Goal: Contribute content: Contribute content

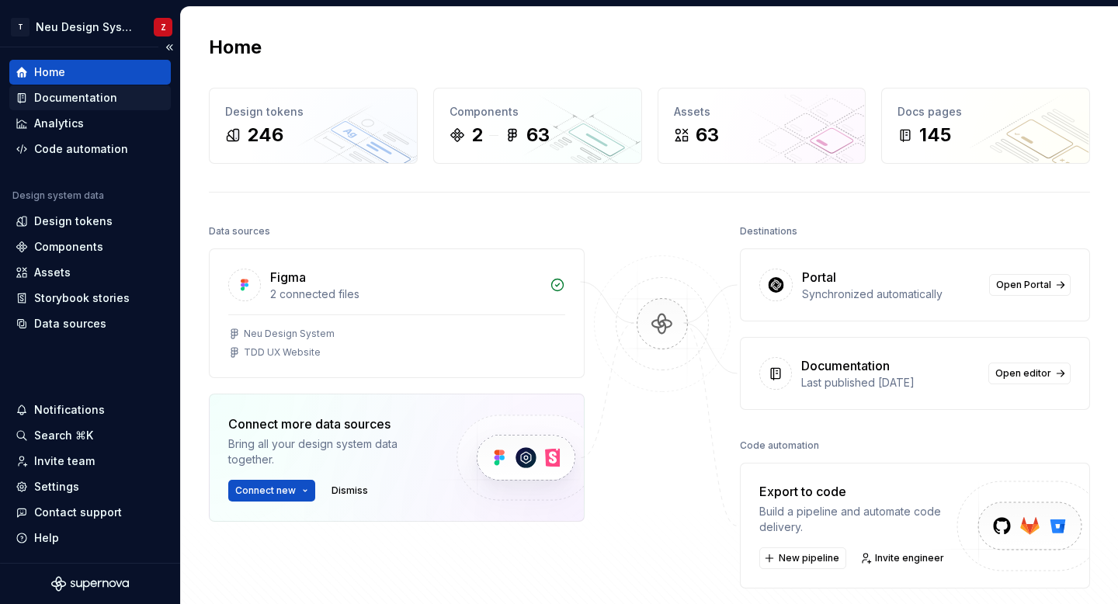
click at [88, 97] on div "Documentation" at bounding box center [75, 98] width 83 height 16
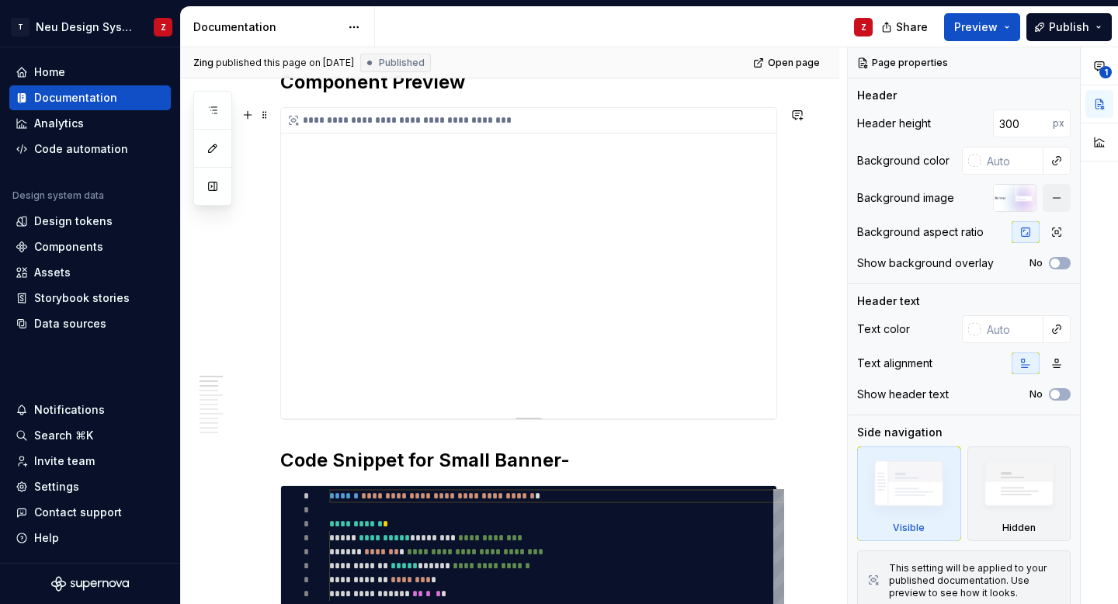
scroll to position [257, 0]
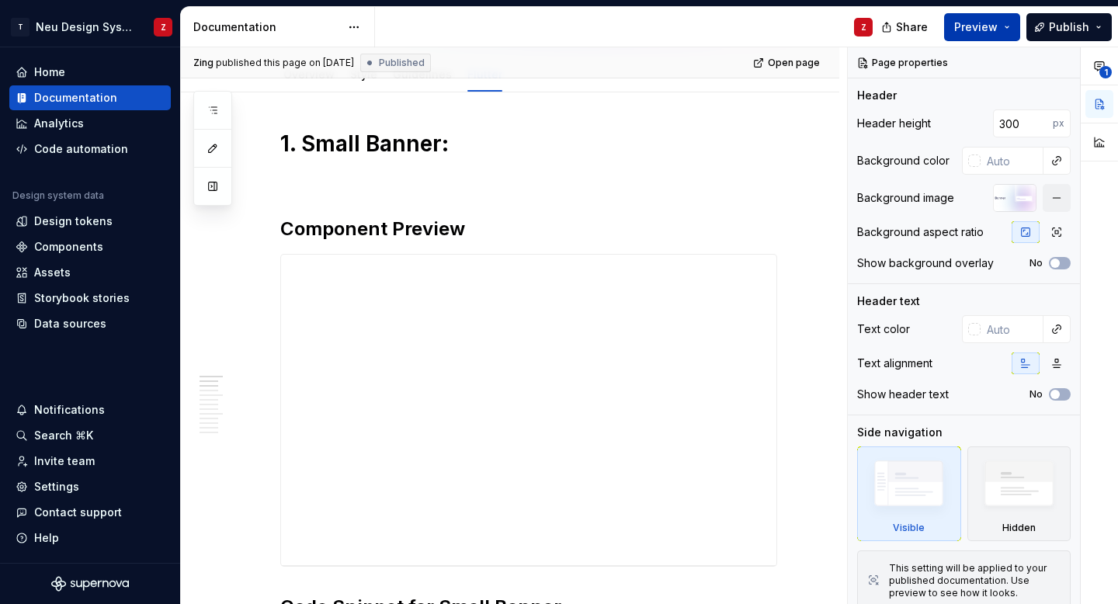
click at [997, 21] on span "Preview" at bounding box center [975, 27] width 43 height 16
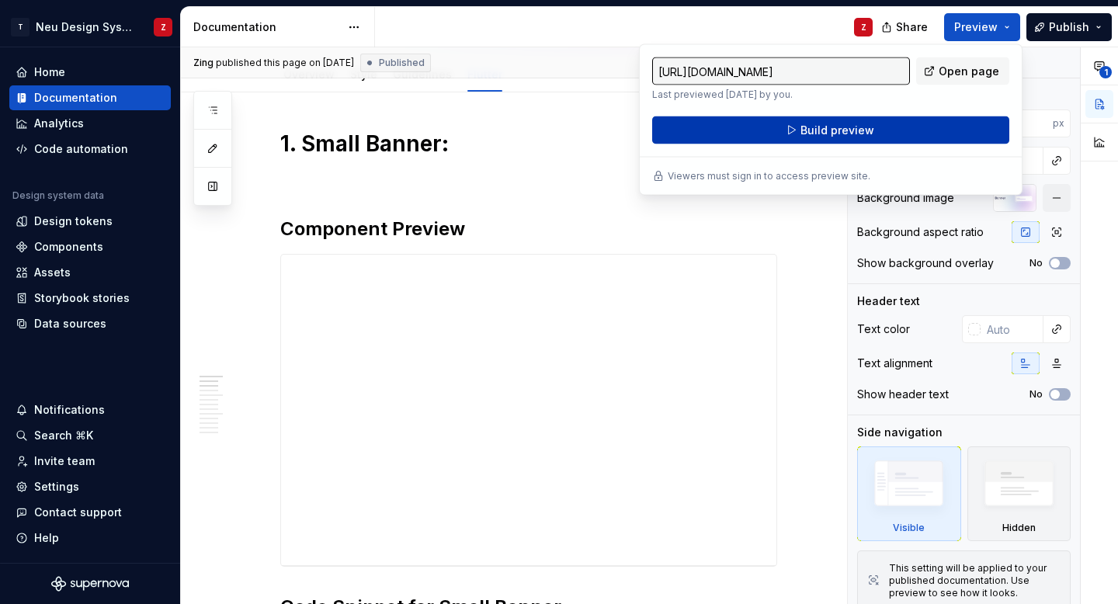
click at [932, 121] on button "Build preview" at bounding box center [830, 130] width 357 height 28
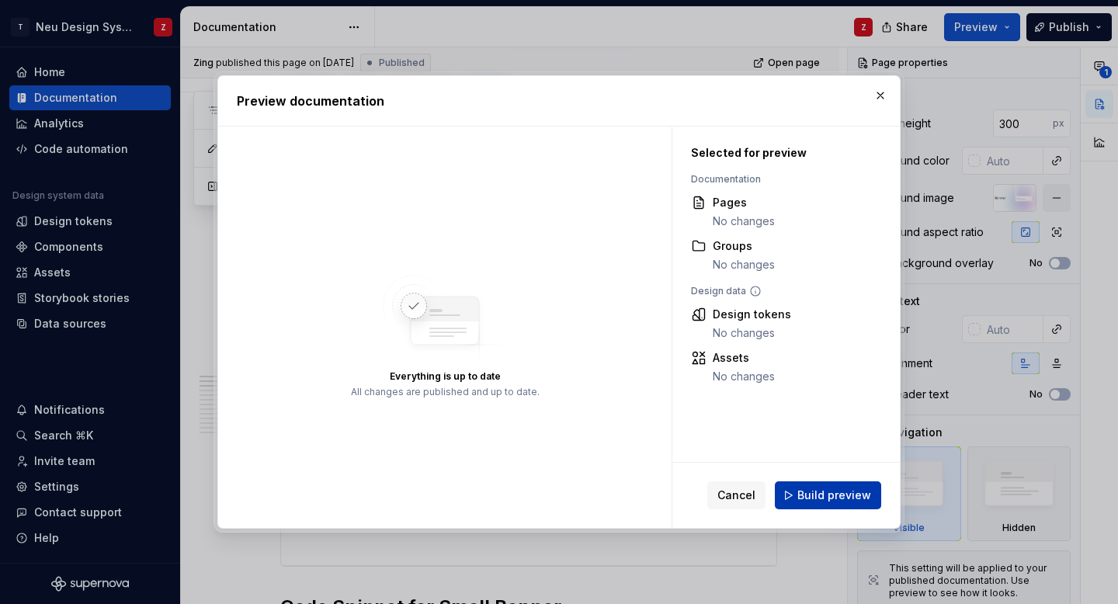
click at [858, 490] on span "Build preview" at bounding box center [834, 495] width 74 height 16
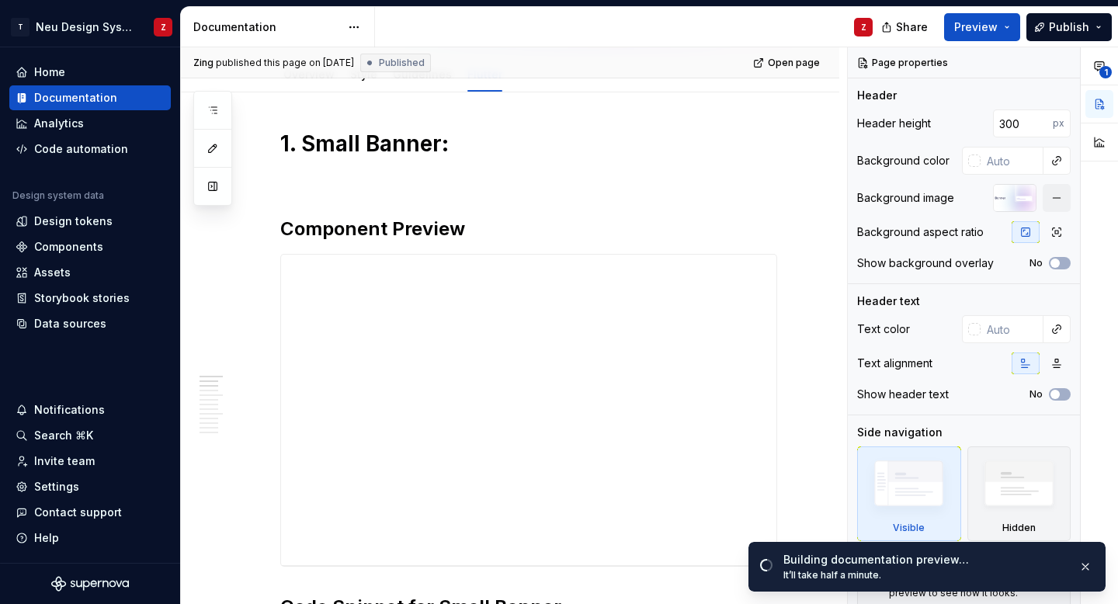
click at [851, 560] on div "Building documentation preview…" at bounding box center [924, 560] width 282 height 16
click at [867, 562] on div "Building documentation preview…" at bounding box center [924, 560] width 282 height 16
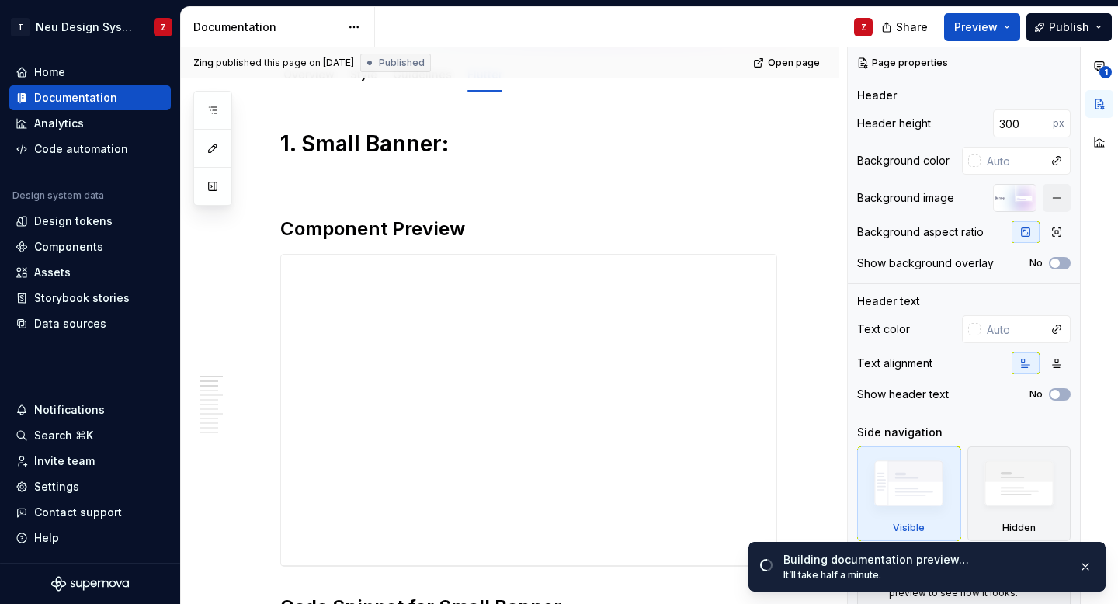
click at [867, 562] on div "Building documentation preview…" at bounding box center [924, 560] width 282 height 16
click at [883, 561] on div "Building documentation preview…" at bounding box center [924, 560] width 282 height 16
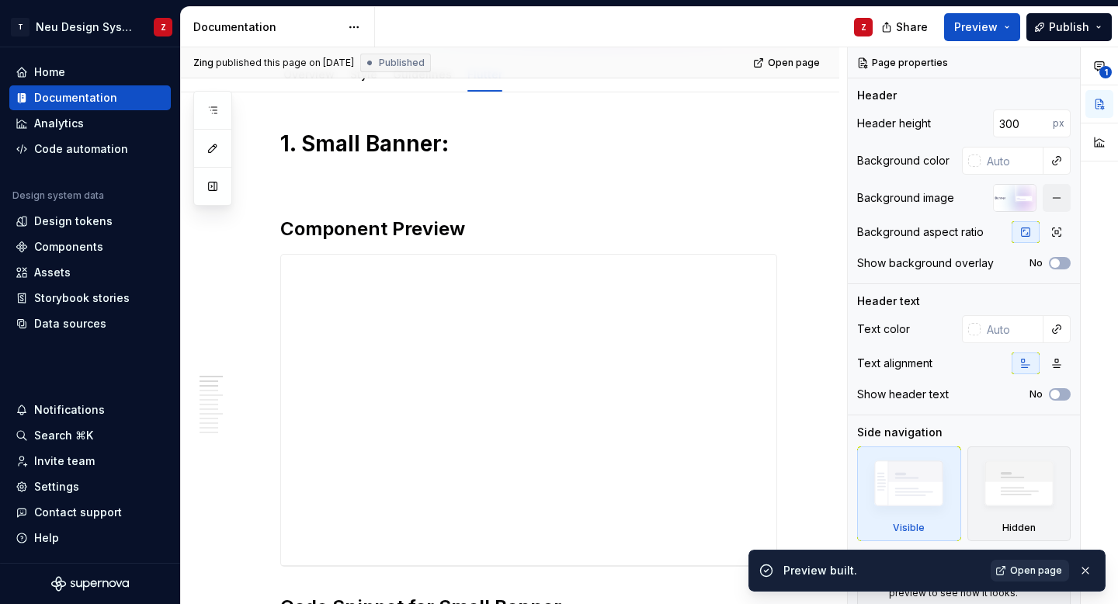
click at [1027, 573] on span "Open page" at bounding box center [1036, 570] width 52 height 12
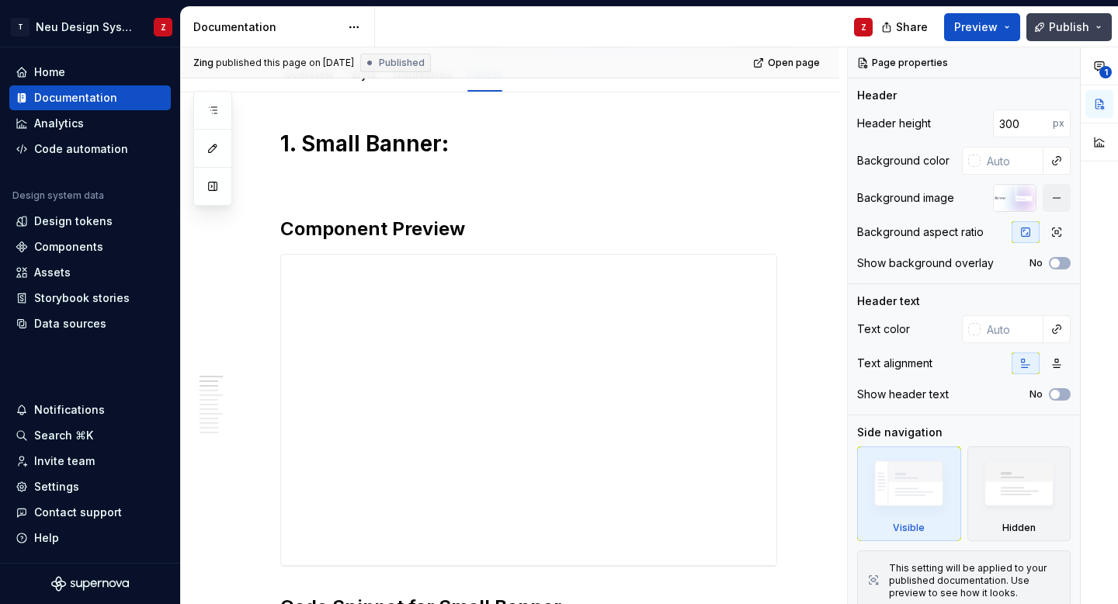
click at [1046, 24] on button "Publish" at bounding box center [1068, 27] width 85 height 28
click at [997, 23] on span "Preview" at bounding box center [975, 27] width 43 height 16
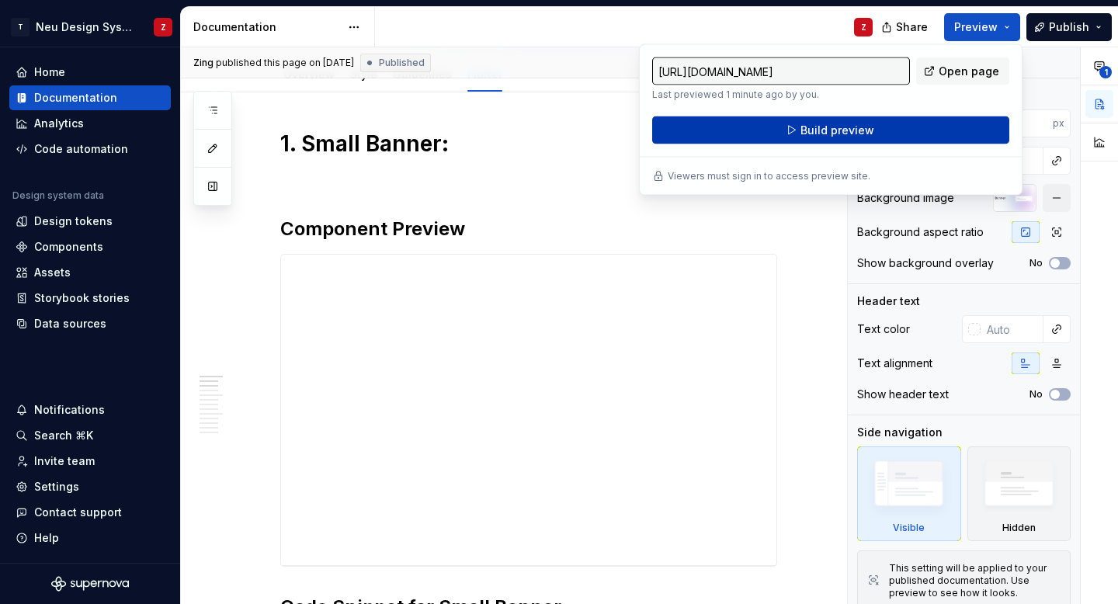
click at [926, 128] on button "Build preview" at bounding box center [830, 130] width 357 height 28
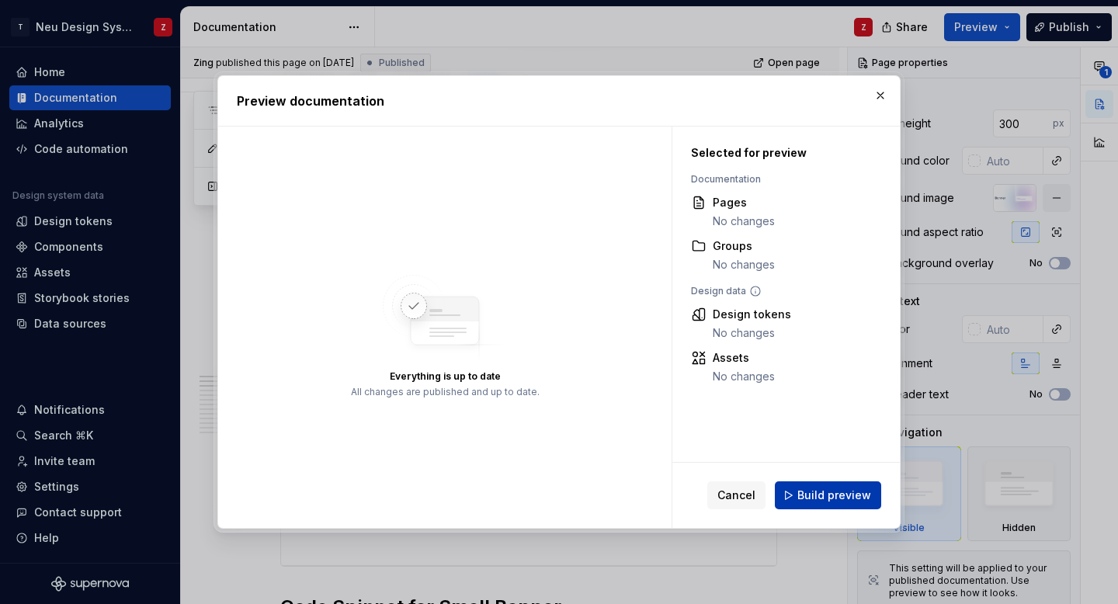
click at [850, 492] on span "Build preview" at bounding box center [834, 495] width 74 height 16
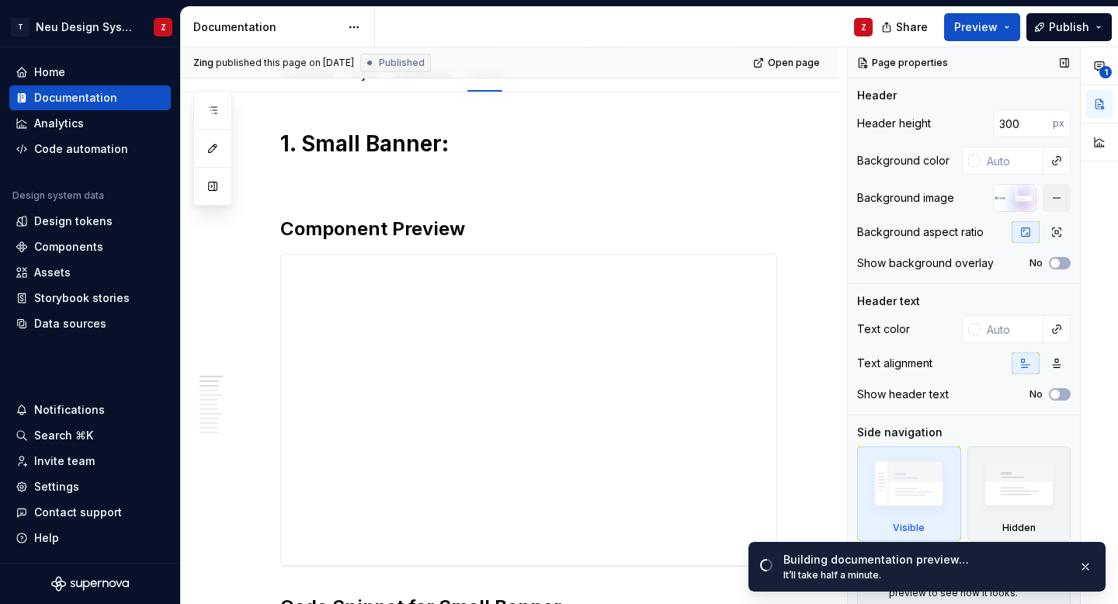
scroll to position [14, 0]
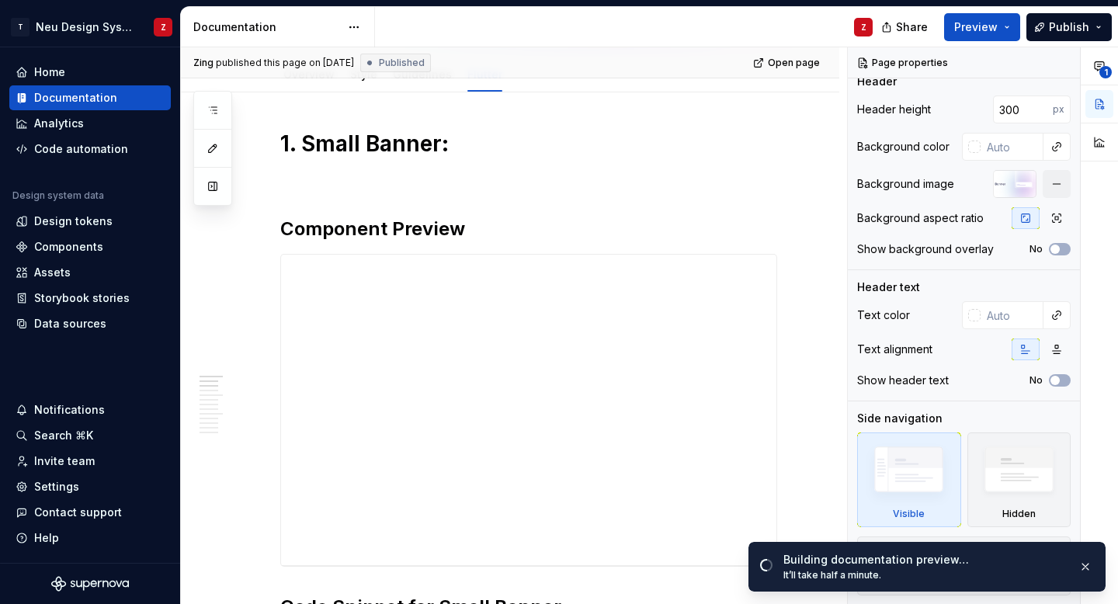
click at [889, 560] on div "Building documentation preview…" at bounding box center [924, 560] width 282 height 16
click at [872, 563] on div "Building documentation preview…" at bounding box center [924, 560] width 282 height 16
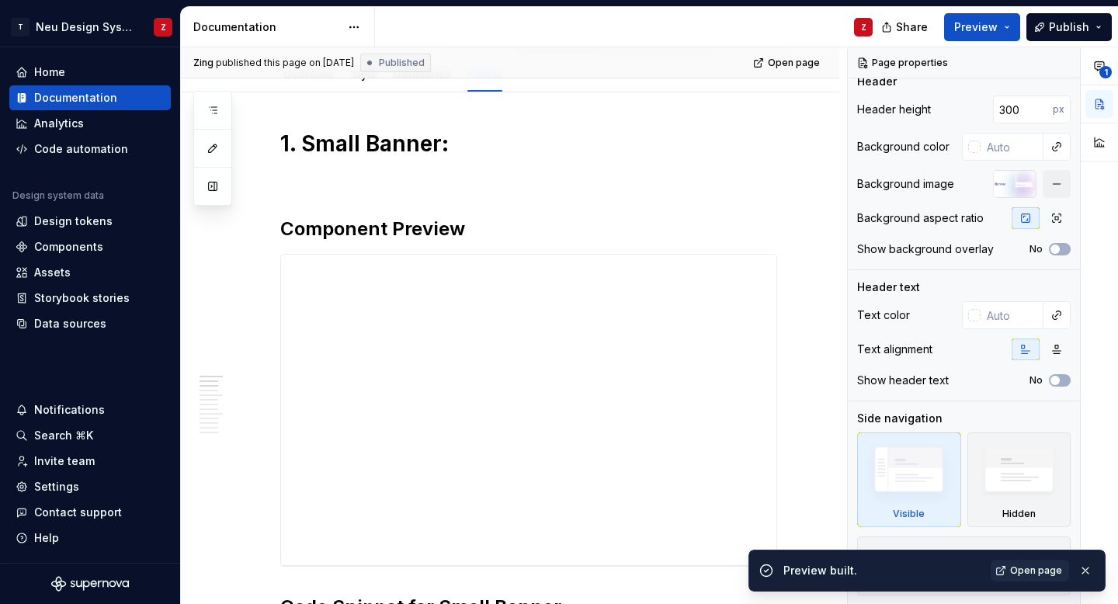
type textarea "*"
click at [1041, 570] on span "Open page" at bounding box center [1036, 570] width 52 height 12
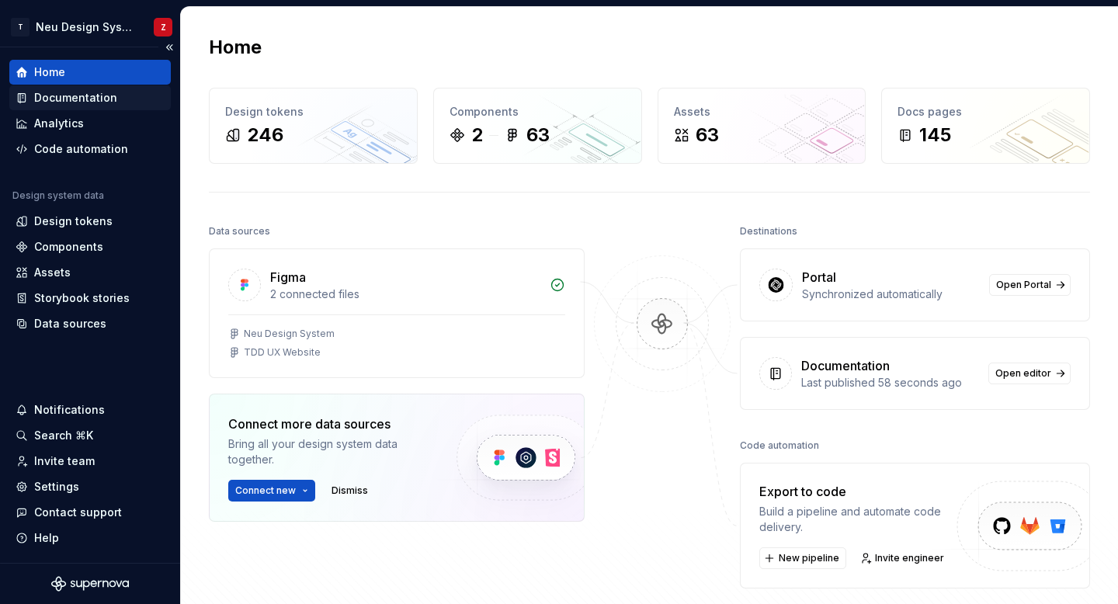
click at [99, 88] on div "Documentation" at bounding box center [89, 97] width 161 height 25
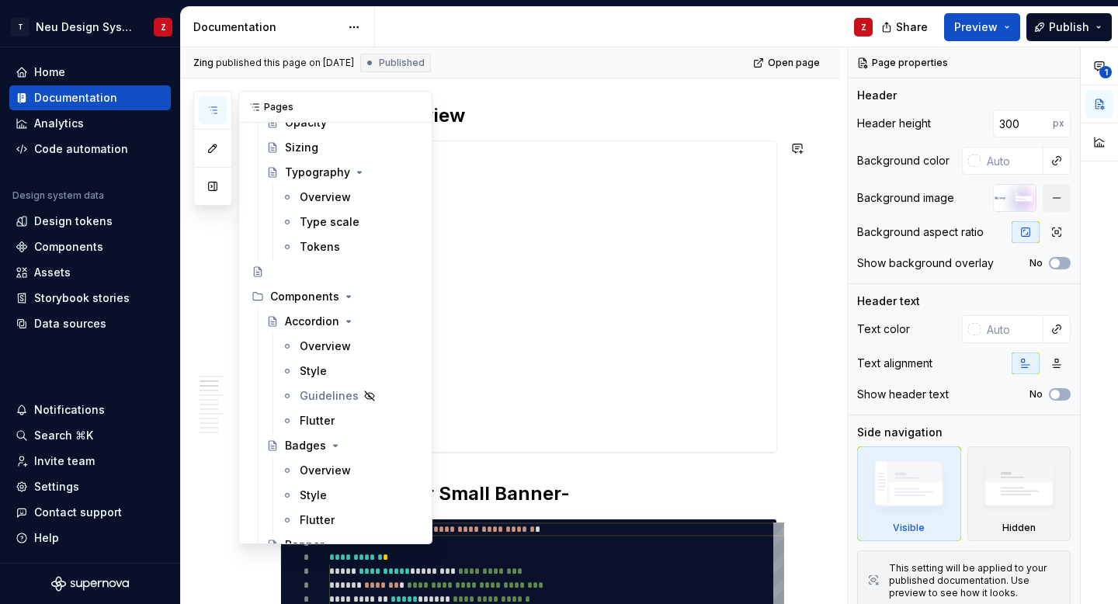
scroll to position [347, 0]
click at [313, 419] on div "Flutter" at bounding box center [317, 419] width 35 height 16
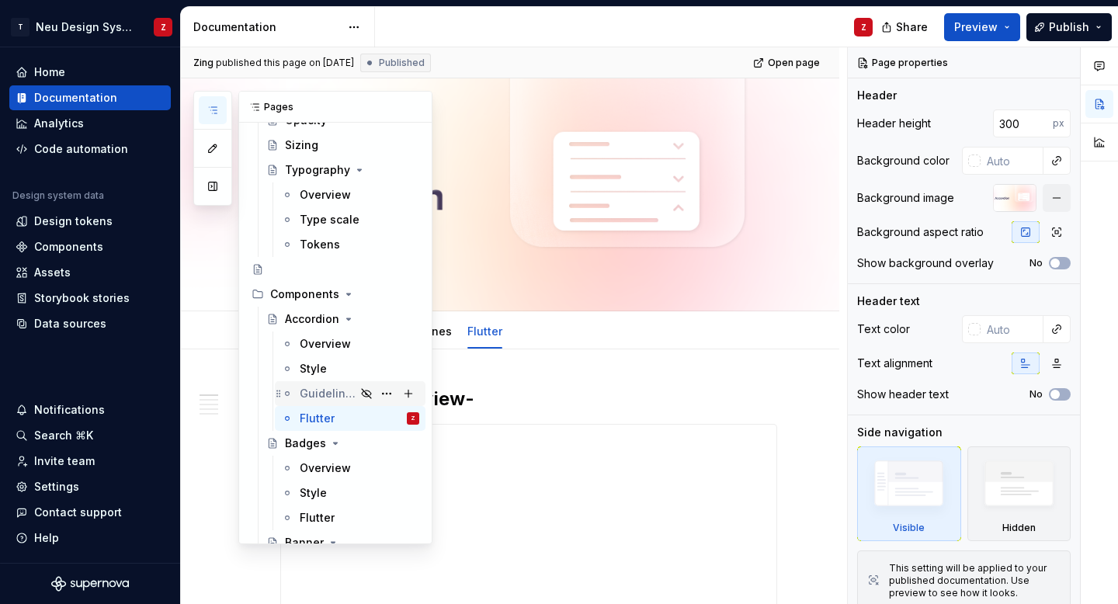
click at [419, 400] on div "Guidelines" at bounding box center [350, 393] width 151 height 25
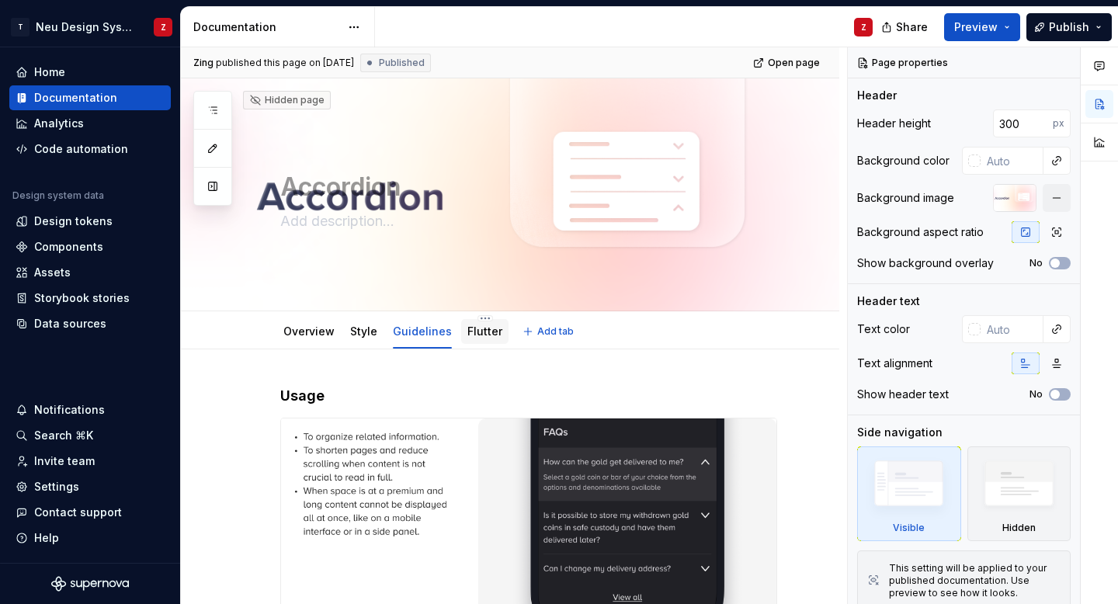
click at [473, 330] on link "Flutter" at bounding box center [484, 330] width 35 height 13
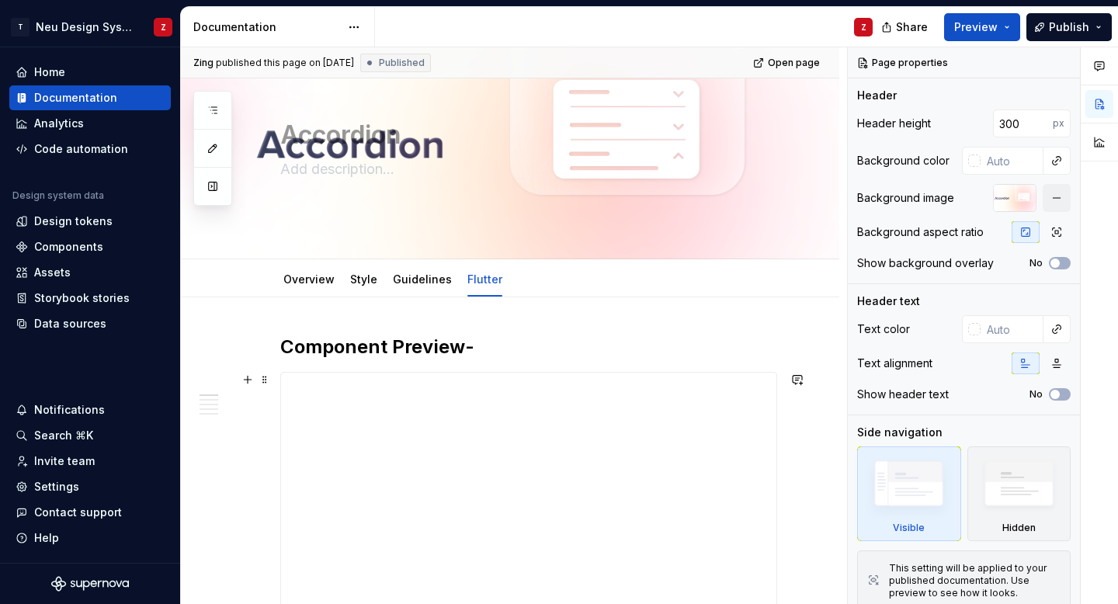
scroll to position [68, 0]
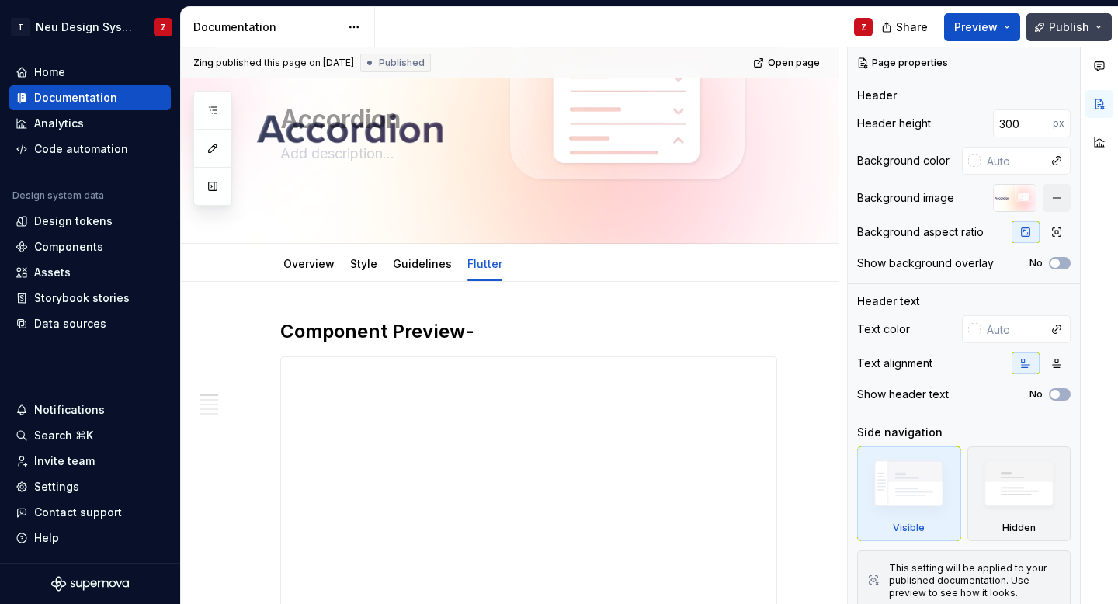
click at [1077, 26] on span "Publish" at bounding box center [1068, 27] width 40 height 16
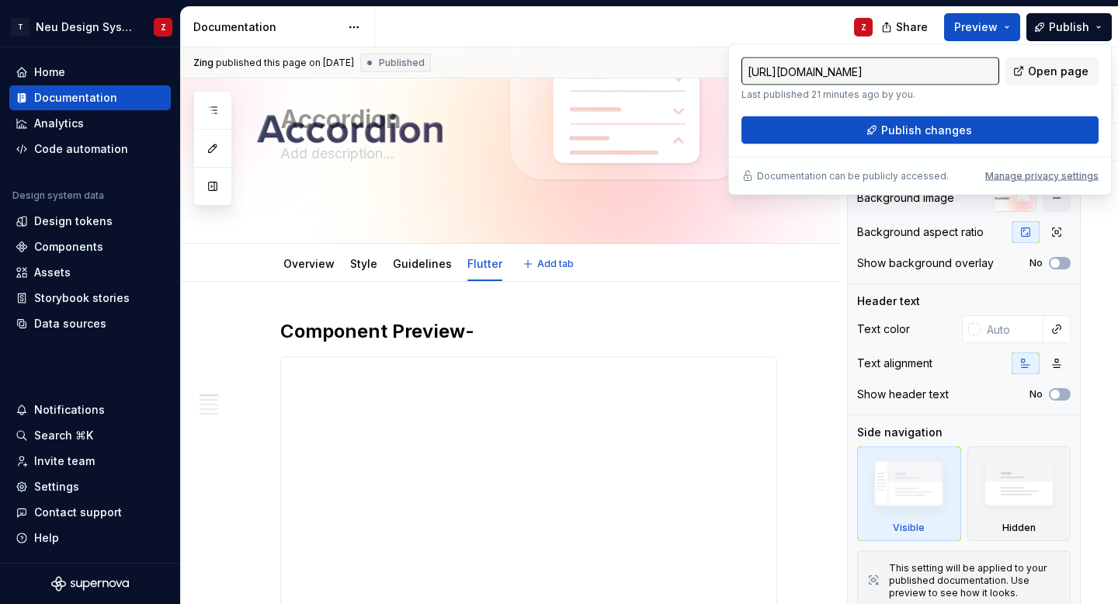
click at [816, 250] on div "Overview Style Guidelines Flutter Add tab" at bounding box center [510, 263] width 658 height 38
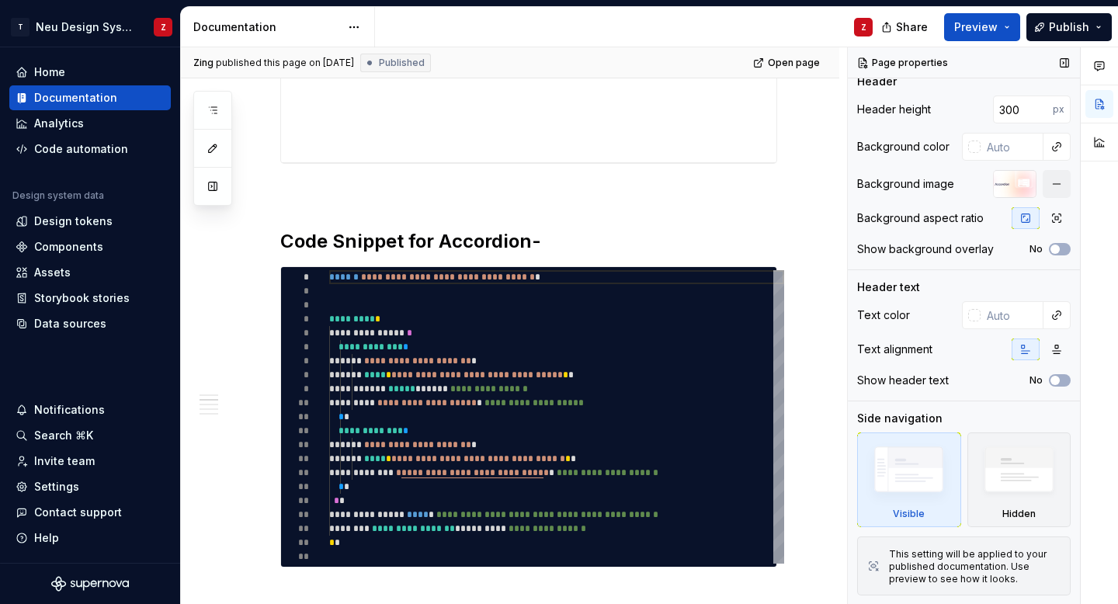
scroll to position [0, 0]
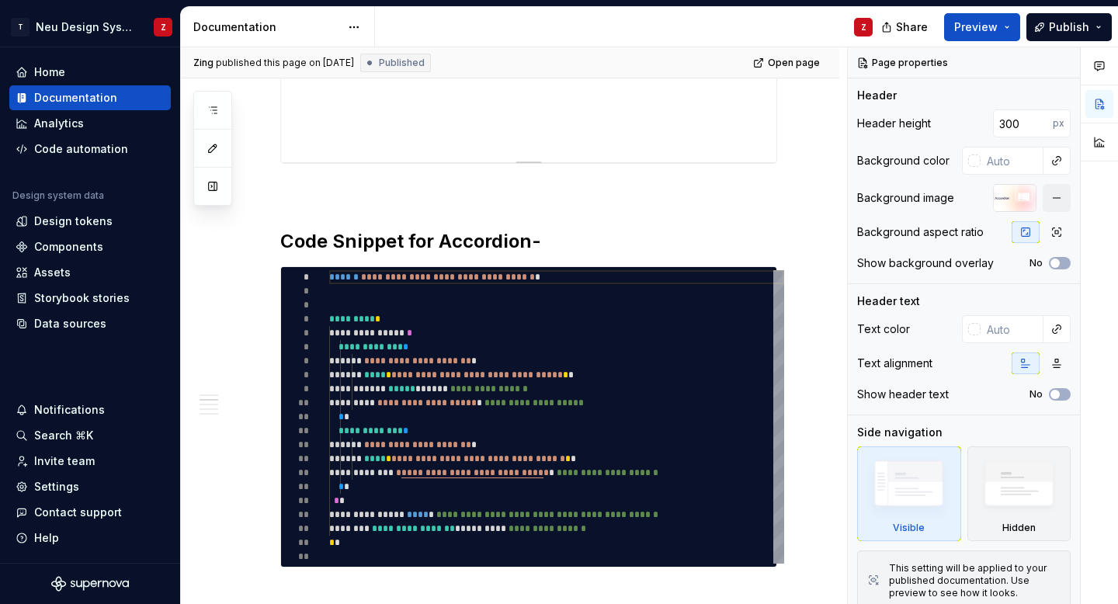
click at [684, 134] on div "**********" at bounding box center [528, 22] width 495 height 279
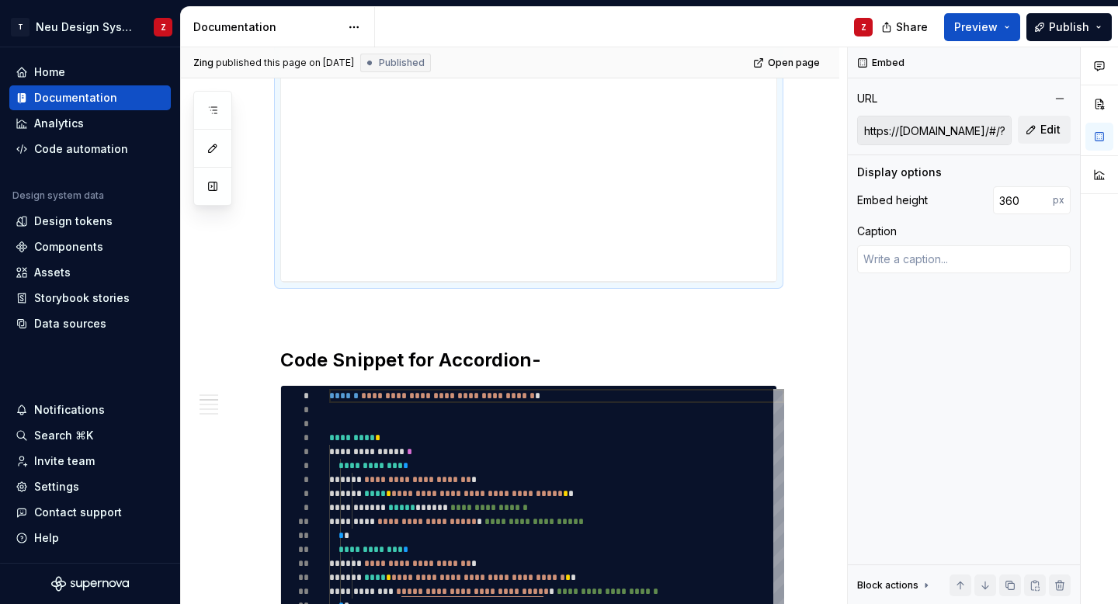
scroll to position [430, 0]
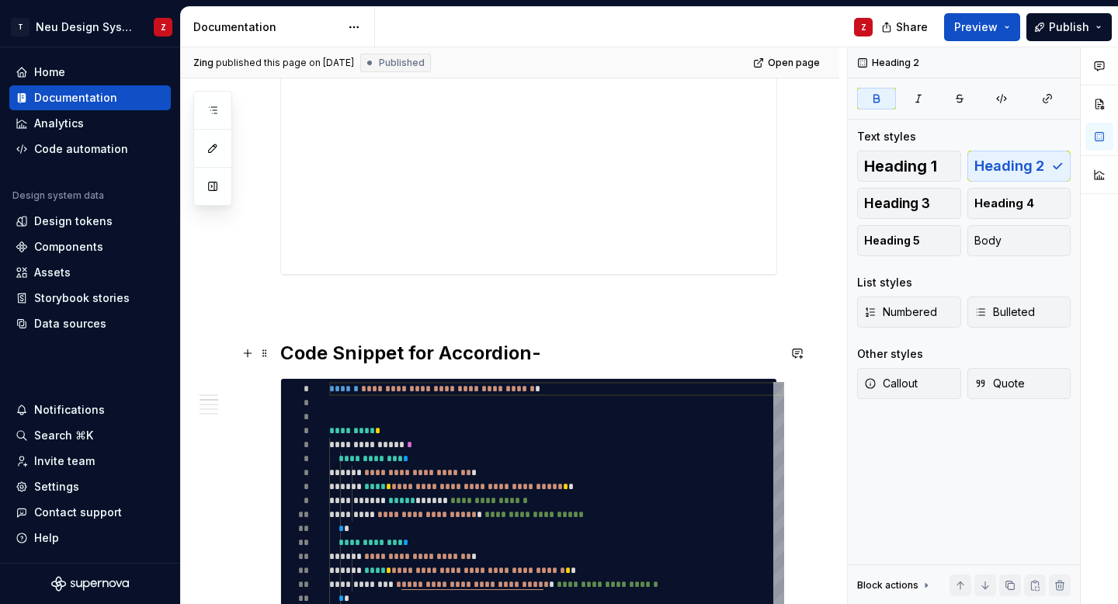
click at [572, 350] on h2 "Code Snippet for Accordion-" at bounding box center [528, 353] width 497 height 25
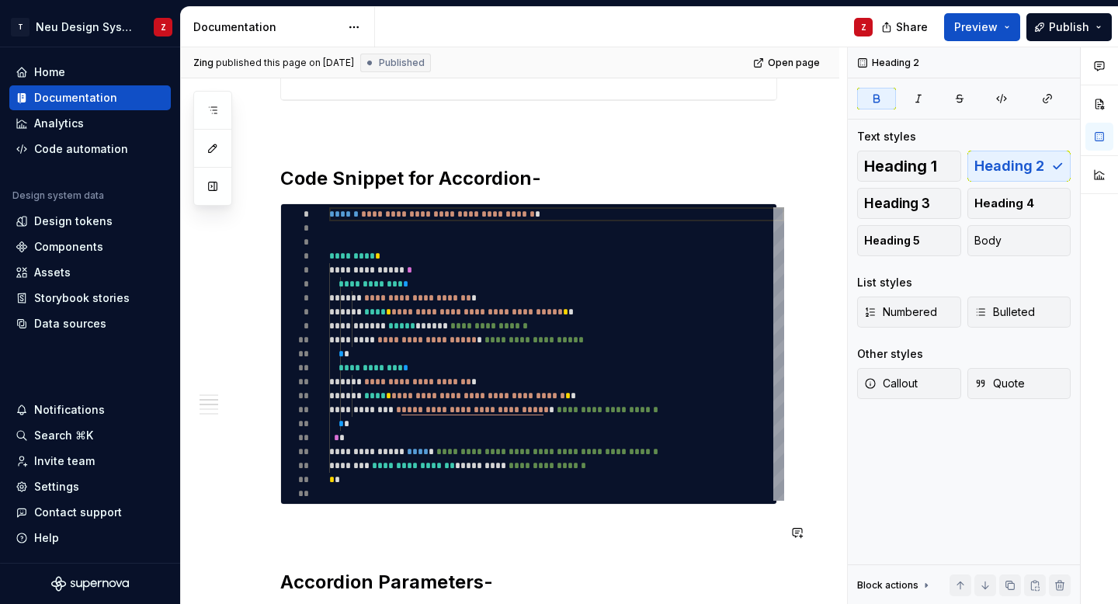
click at [523, 572] on h2 "Accordion Parameters-" at bounding box center [528, 582] width 497 height 25
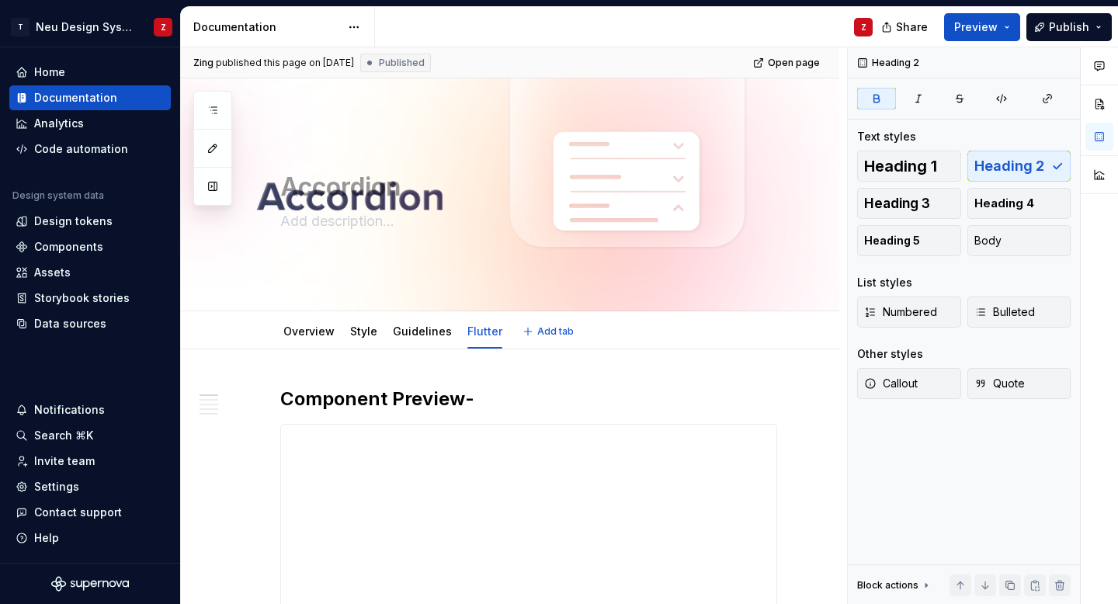
scroll to position [127, 0]
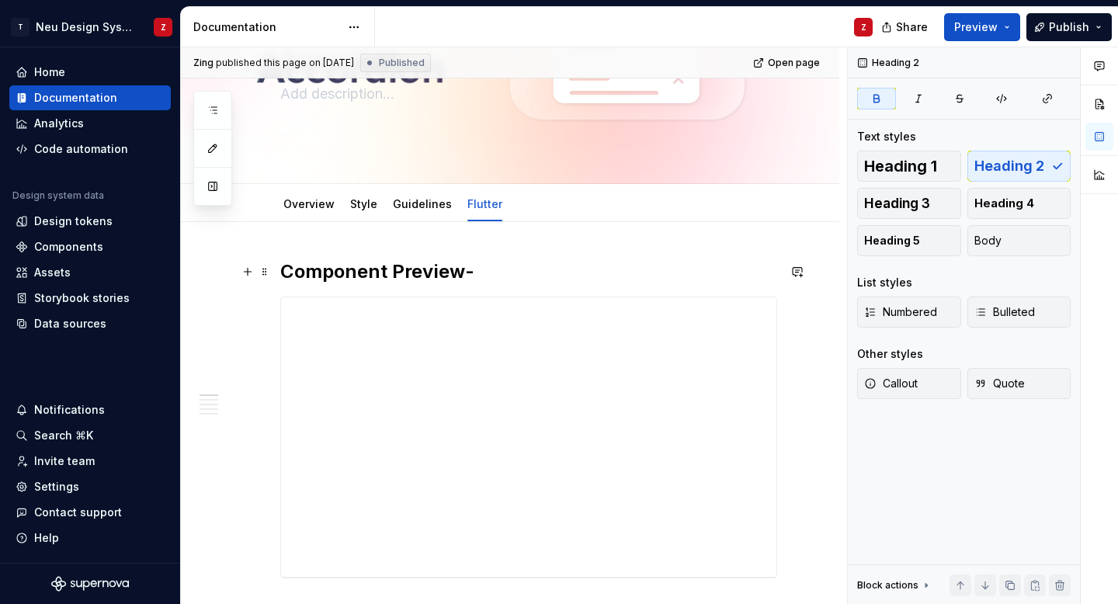
click at [473, 268] on h2 "Component Preview-" at bounding box center [528, 271] width 497 height 25
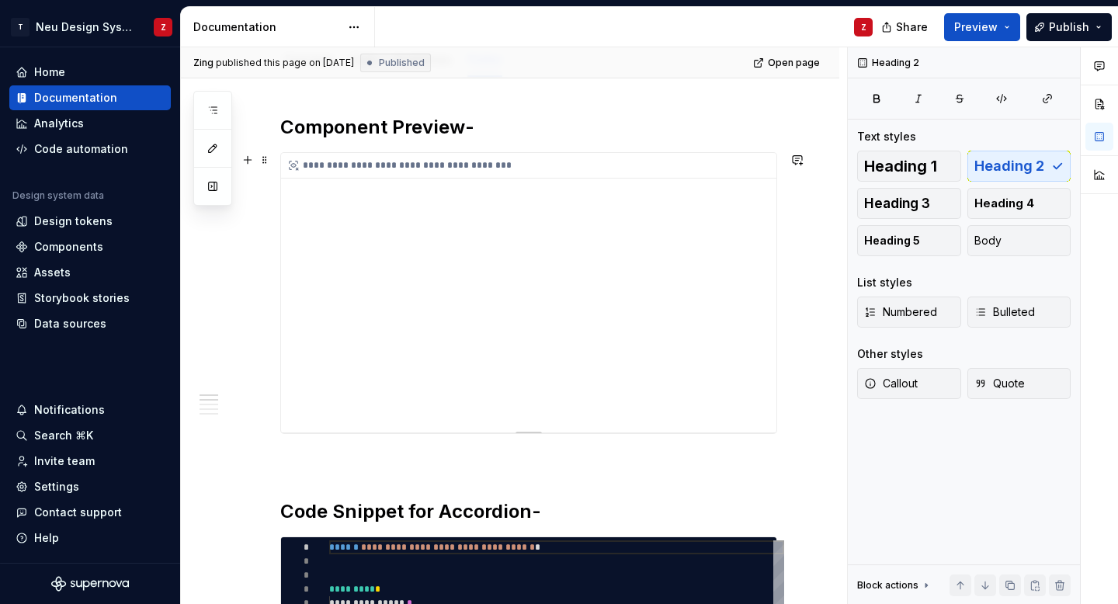
scroll to position [0, 0]
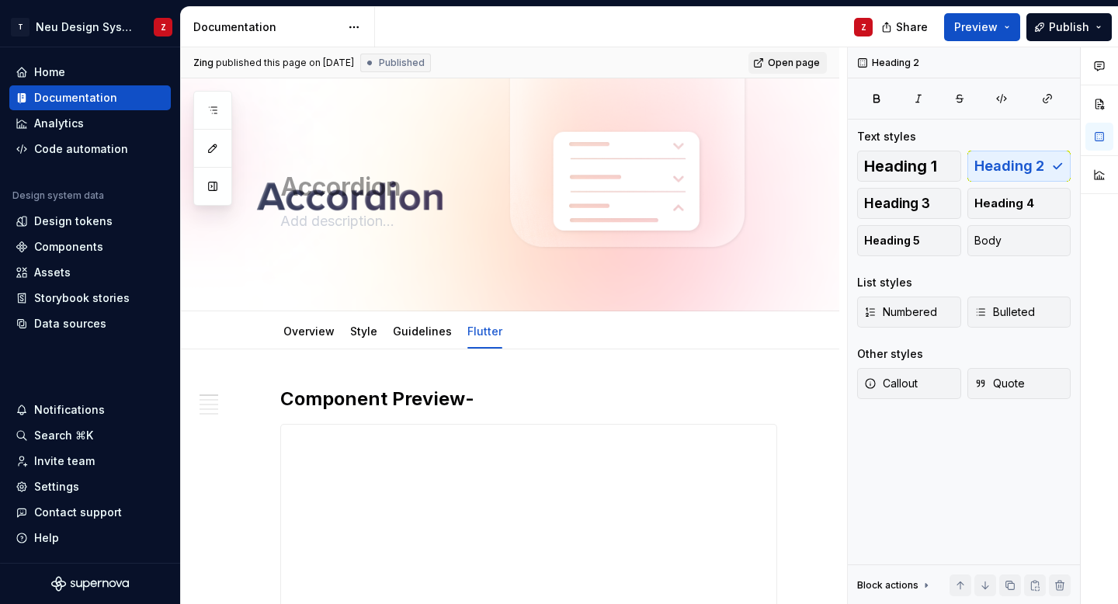
click at [806, 62] on span "Open page" at bounding box center [794, 63] width 52 height 12
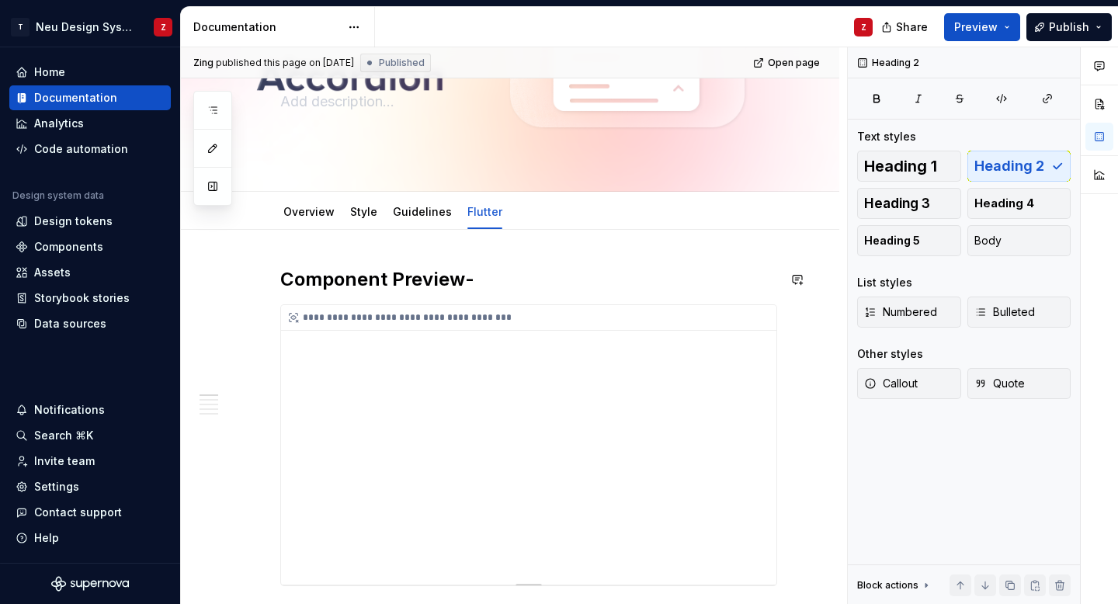
scroll to position [80, 0]
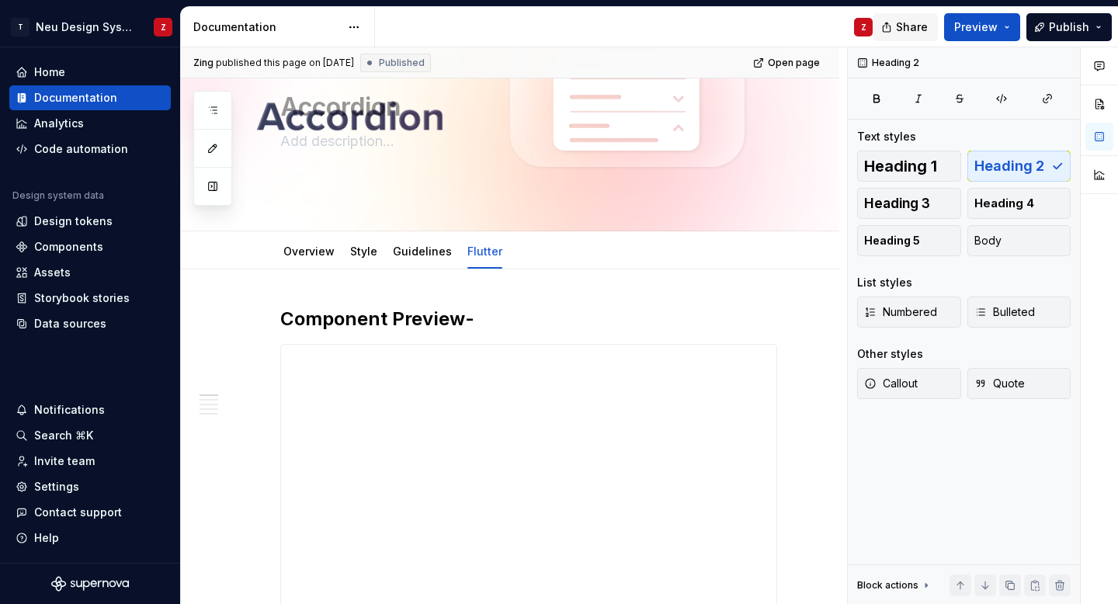
click at [913, 35] on button "Share" at bounding box center [905, 27] width 64 height 28
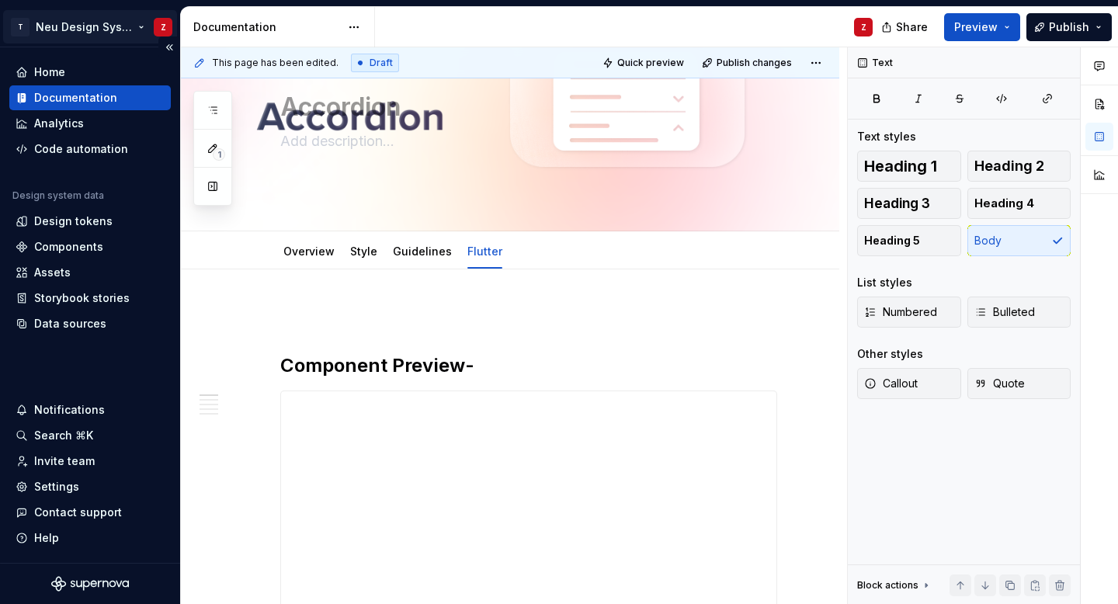
click at [18, 25] on html "T Neu Design System Z Home Documentation Analytics Code automation Design syste…" at bounding box center [559, 302] width 1118 height 604
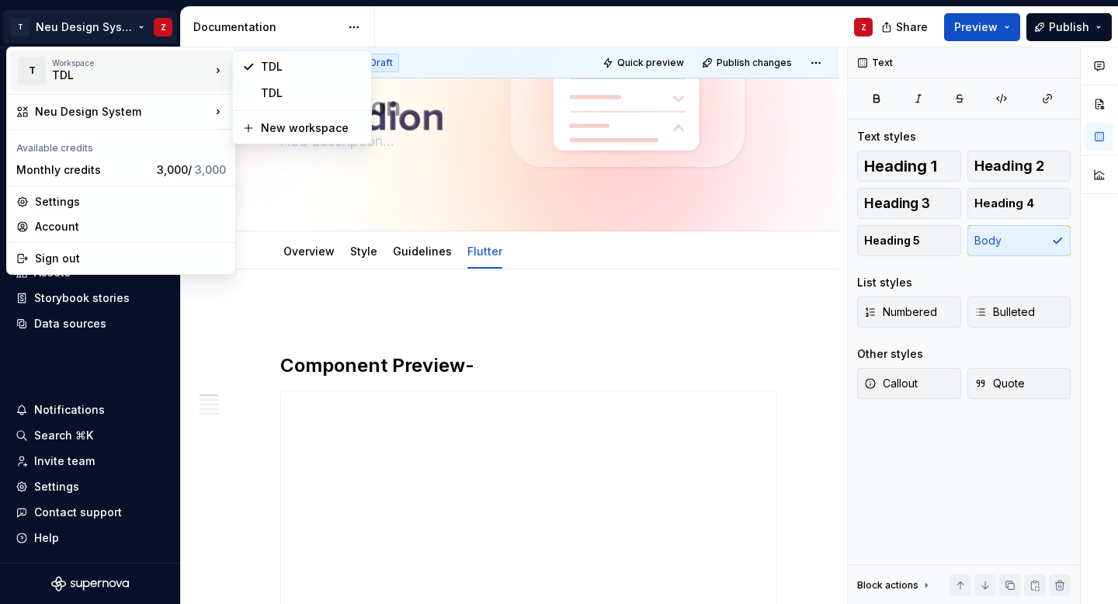
click at [109, 74] on div "TDL" at bounding box center [118, 76] width 132 height 16
click at [282, 66] on div "TDL" at bounding box center [311, 67] width 101 height 16
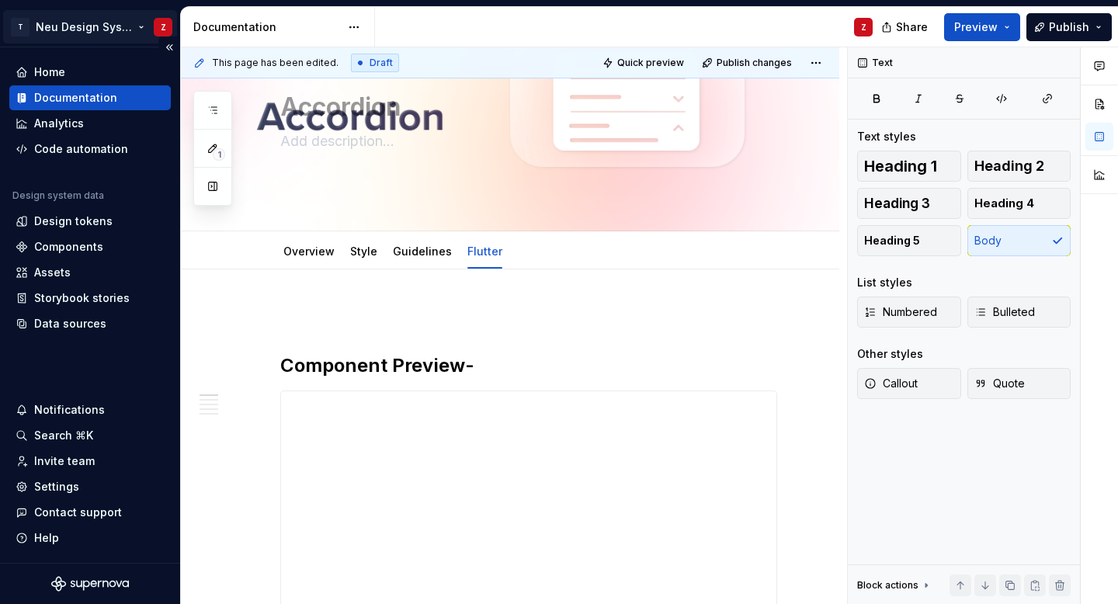
click at [53, 19] on html "T Neu Design System Z Home Documentation Analytics Code automation Design syste…" at bounding box center [559, 302] width 1118 height 604
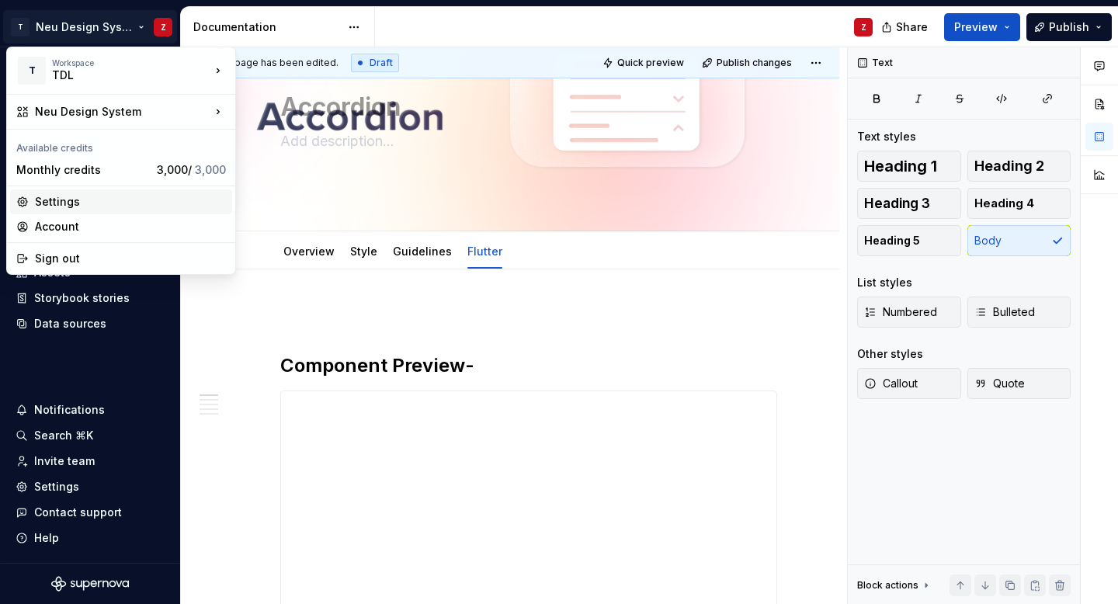
click at [80, 210] on div "Settings" at bounding box center [121, 201] width 222 height 25
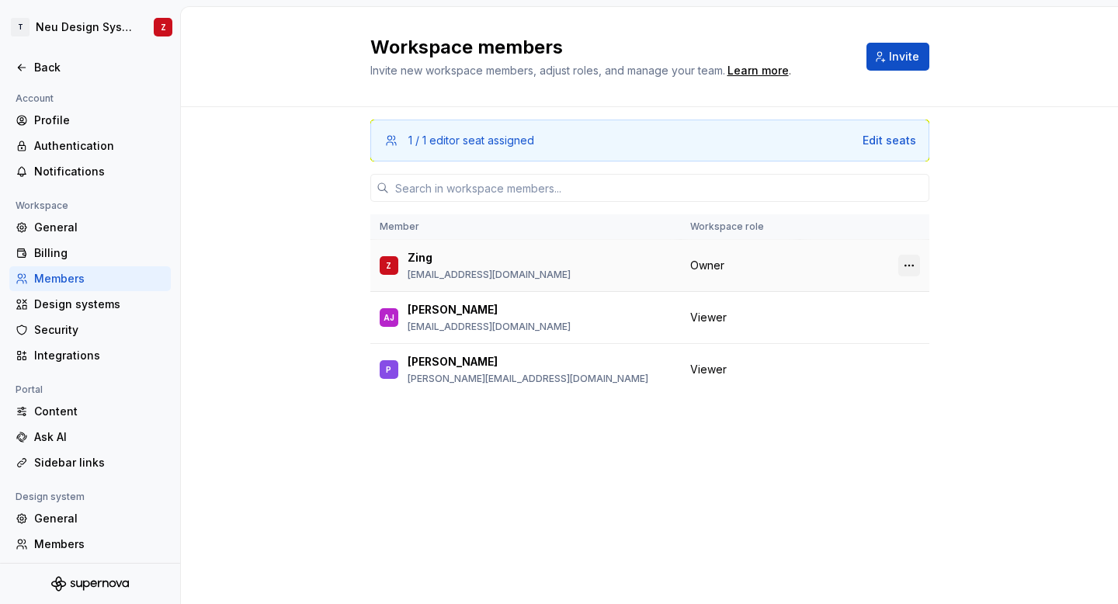
click at [910, 261] on button "button" at bounding box center [909, 266] width 22 height 22
click at [676, 437] on div "1 / 1 editor seat assigned Edit seats Member Workspace role Z Zing design.syste…" at bounding box center [649, 326] width 559 height 438
click at [102, 25] on html "T Neu Design System Z Back Account Profile Authentication Notifications Workspa…" at bounding box center [559, 302] width 1118 height 604
click at [297, 127] on html "T Neu Design System Z Back Account Profile Authentication Notifications Workspa…" at bounding box center [559, 302] width 1118 height 604
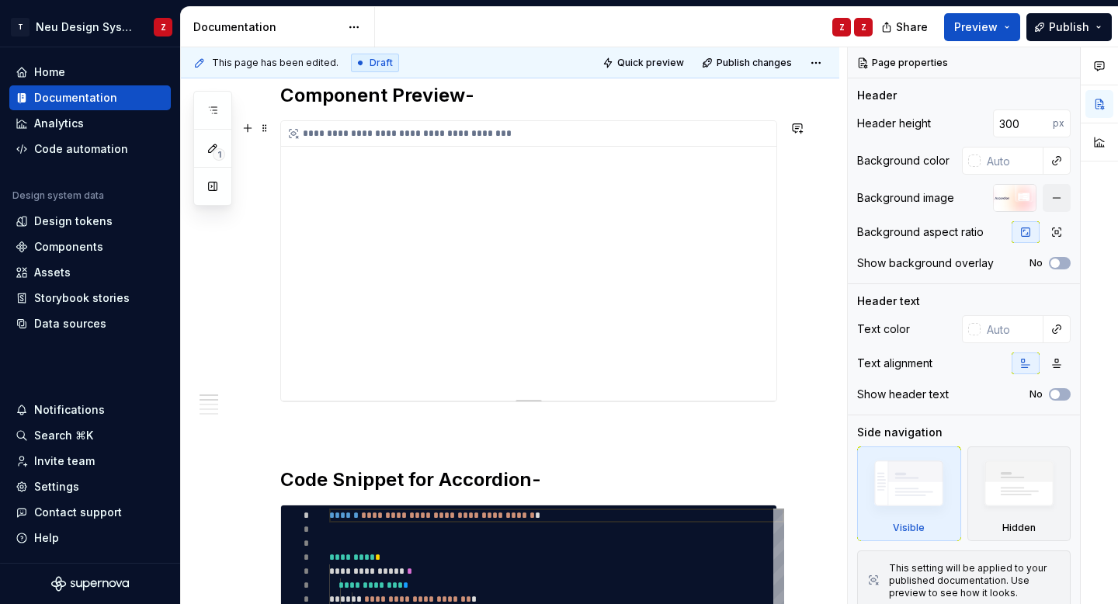
scroll to position [351, 0]
click at [490, 104] on h2 "Component Preview-" at bounding box center [528, 94] width 497 height 25
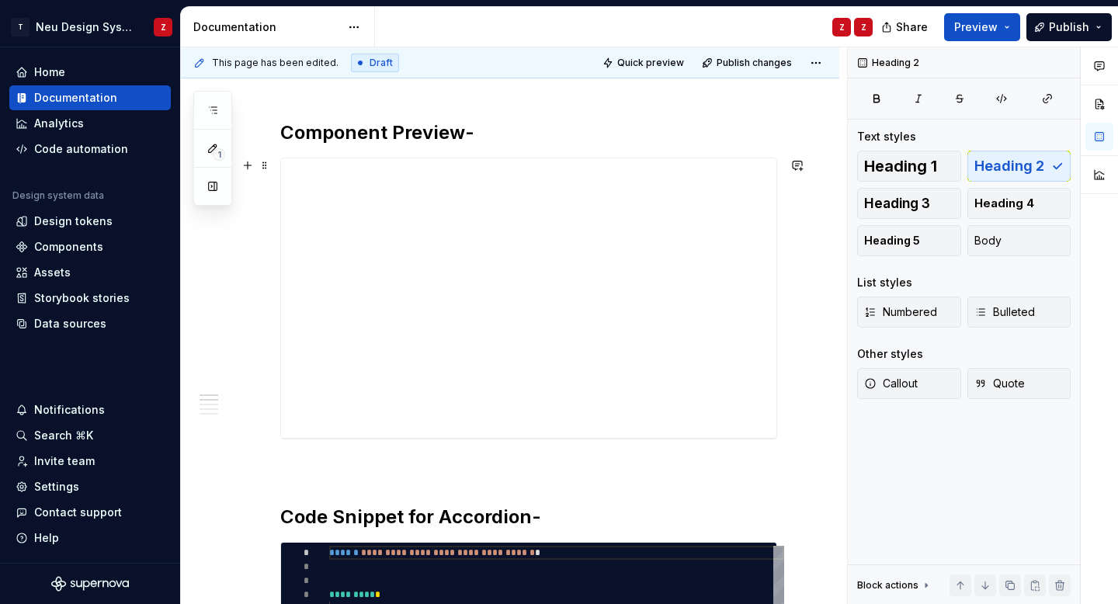
scroll to position [235, 0]
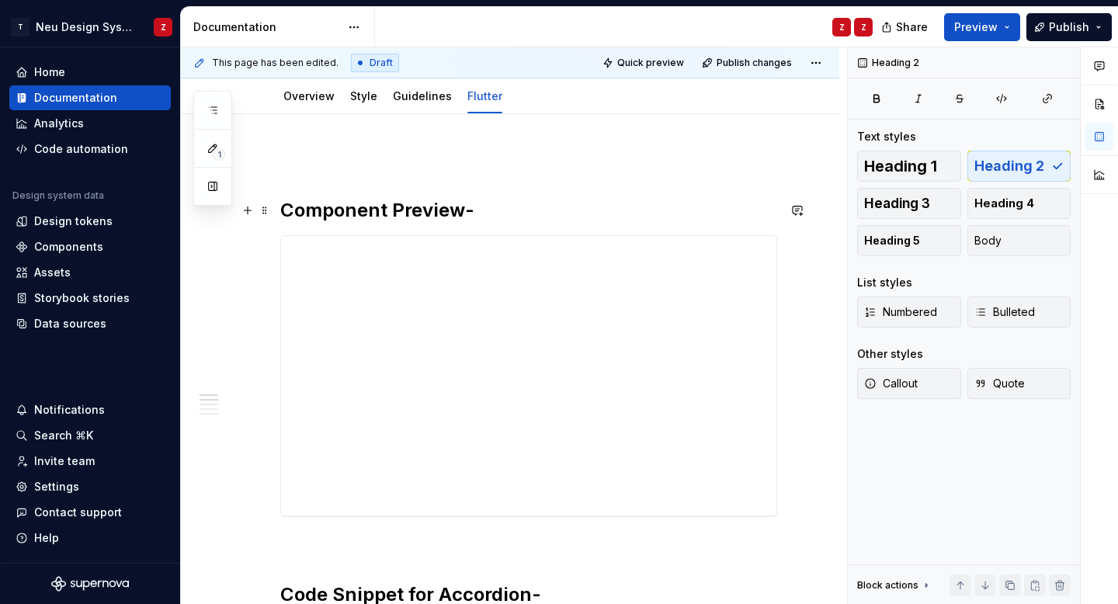
click at [494, 209] on h2 "Component Preview-" at bounding box center [528, 210] width 497 height 25
type textarea "*"
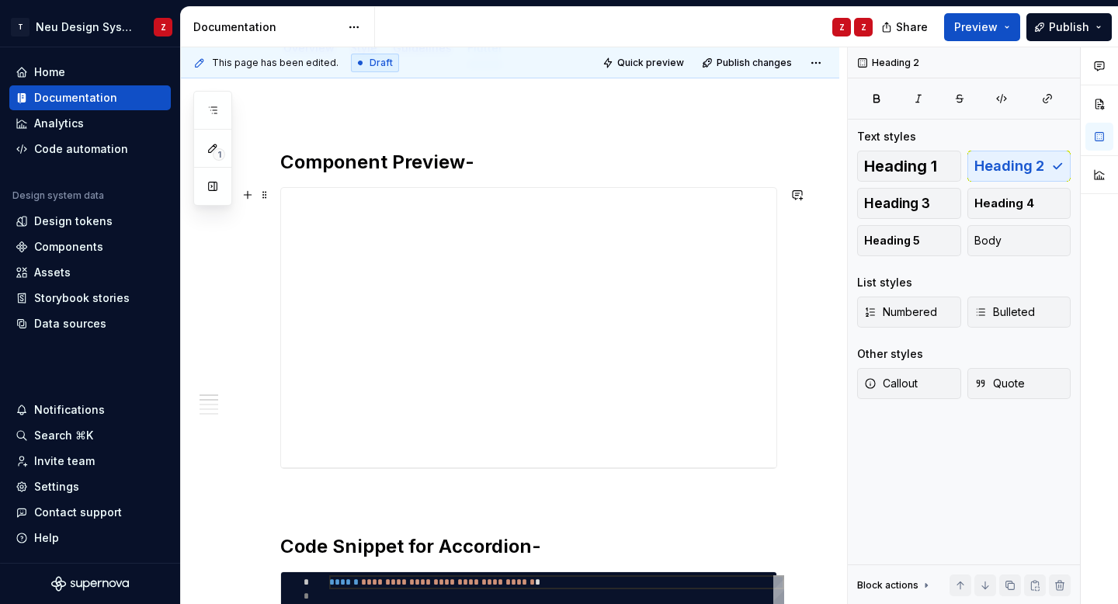
scroll to position [286, 0]
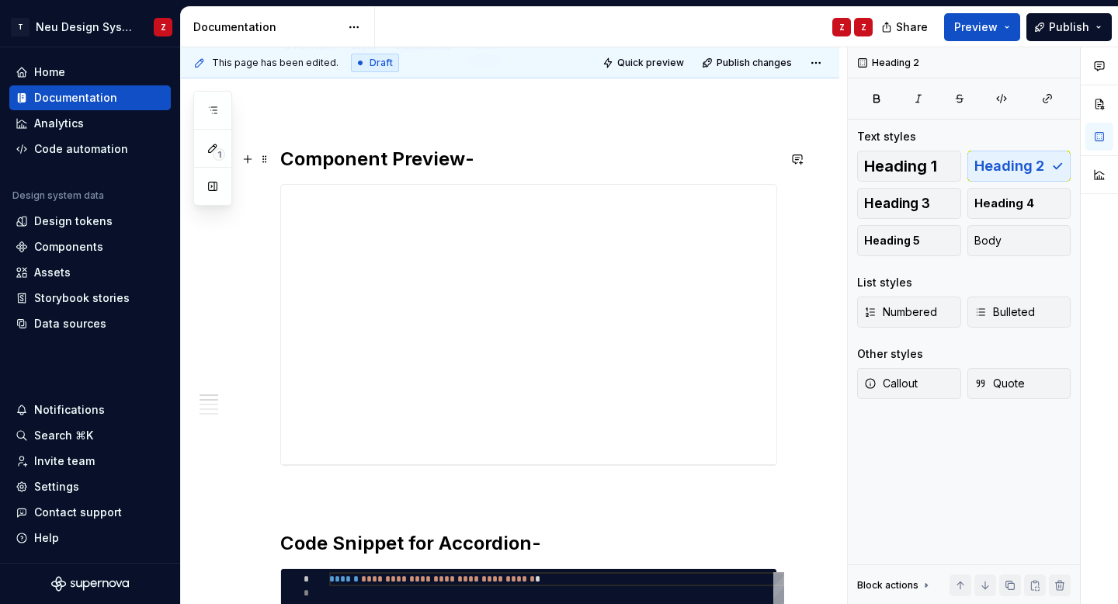
click at [463, 162] on h2 "Component Preview-" at bounding box center [528, 159] width 497 height 25
click at [519, 165] on h2 "Component Preview -" at bounding box center [528, 159] width 497 height 25
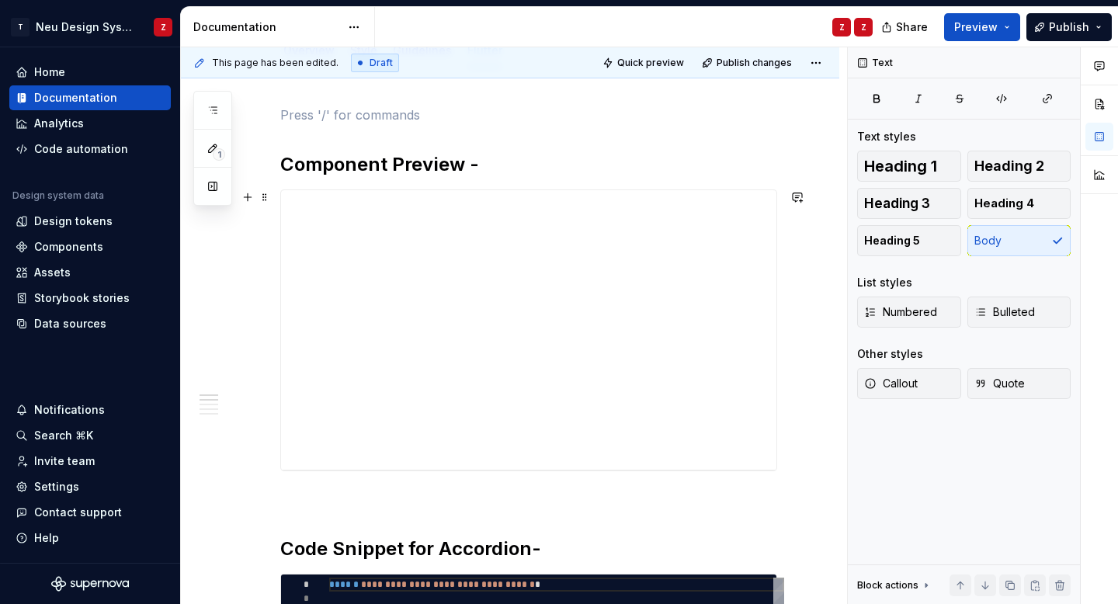
scroll to position [450, 0]
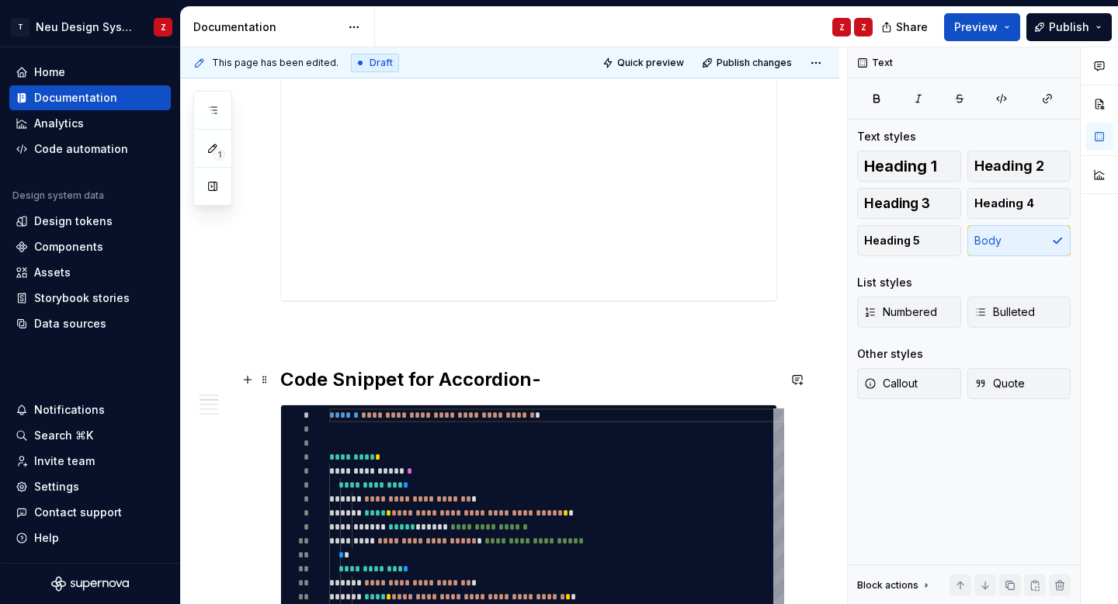
click at [555, 388] on h2 "Code Snippet for Accordion-" at bounding box center [528, 379] width 497 height 25
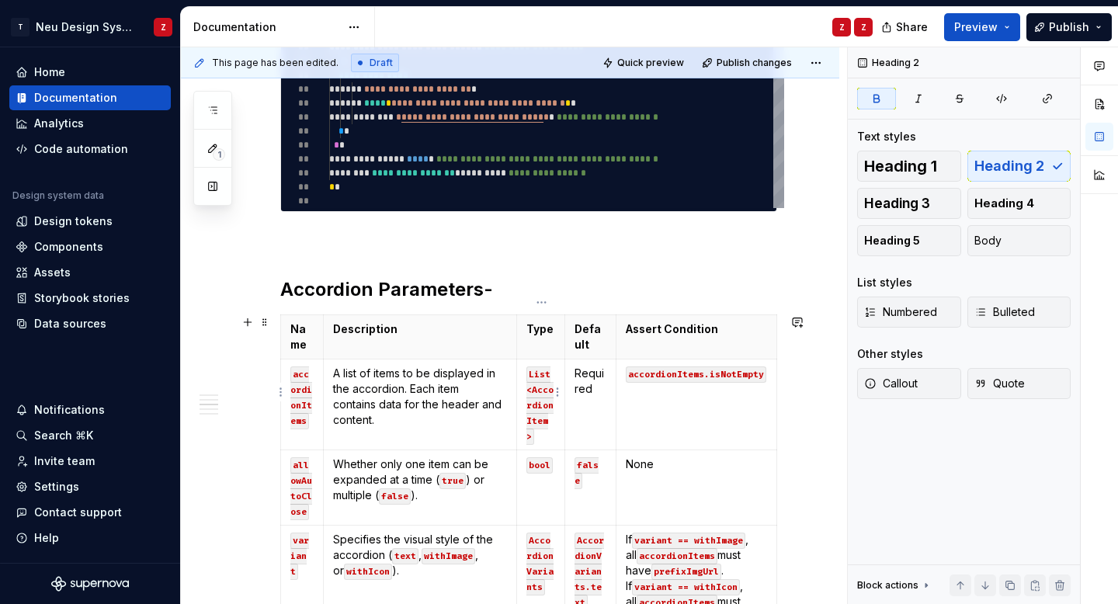
scroll to position [956, 0]
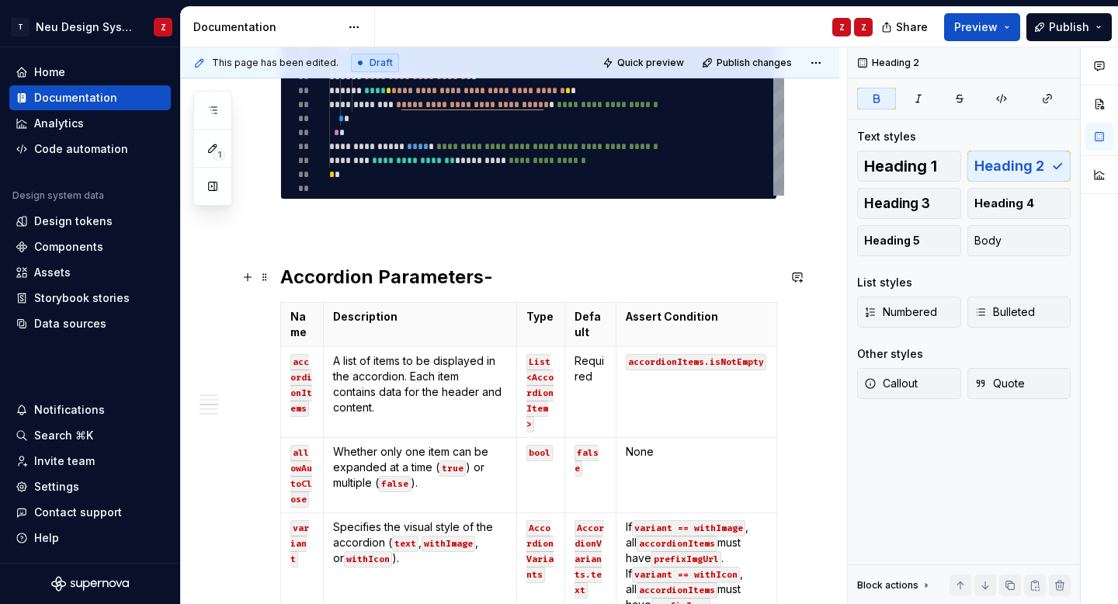
click at [480, 279] on strong "Accordion Parameters-" at bounding box center [386, 276] width 213 height 23
click at [508, 282] on h2 "Accordion Parameters -" at bounding box center [528, 277] width 497 height 25
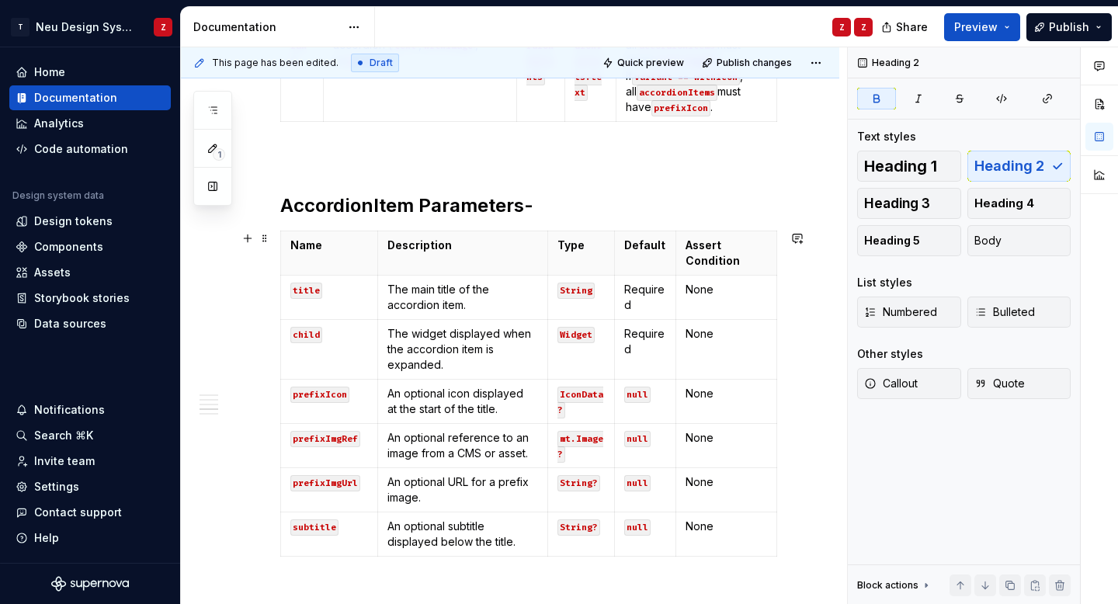
scroll to position [1453, 0]
click at [557, 203] on h2 "AccordionItem Parameters-" at bounding box center [528, 206] width 497 height 25
click at [514, 203] on strong "AccordionItem Parameters-" at bounding box center [406, 206] width 253 height 23
click at [525, 207] on strong "AccordionItem Parameters-" at bounding box center [406, 206] width 253 height 23
click at [554, 208] on h2 "AccordionItem Parameters -" at bounding box center [528, 206] width 497 height 25
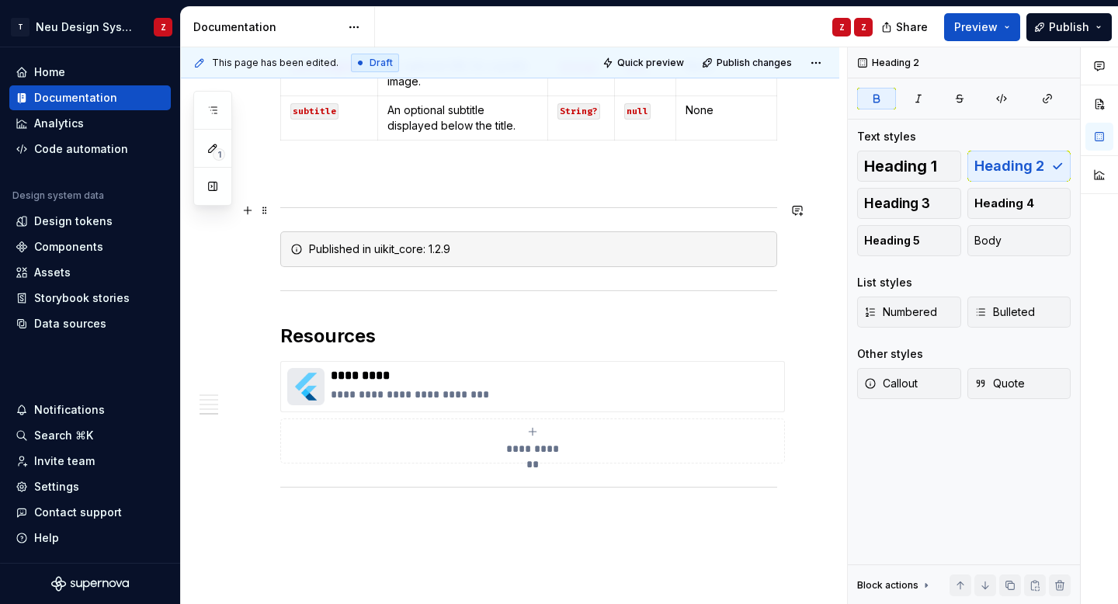
scroll to position [1880, 0]
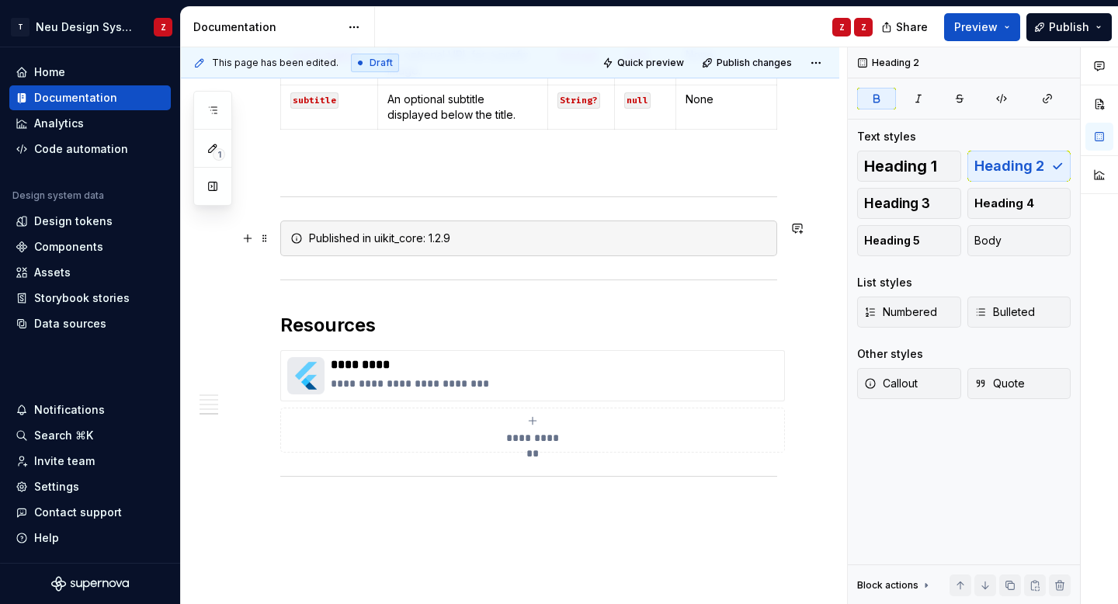
click at [459, 232] on div "Published in uikit_core: 1.2.9" at bounding box center [538, 238] width 458 height 16
click at [406, 334] on h2 "Resources" at bounding box center [528, 325] width 497 height 25
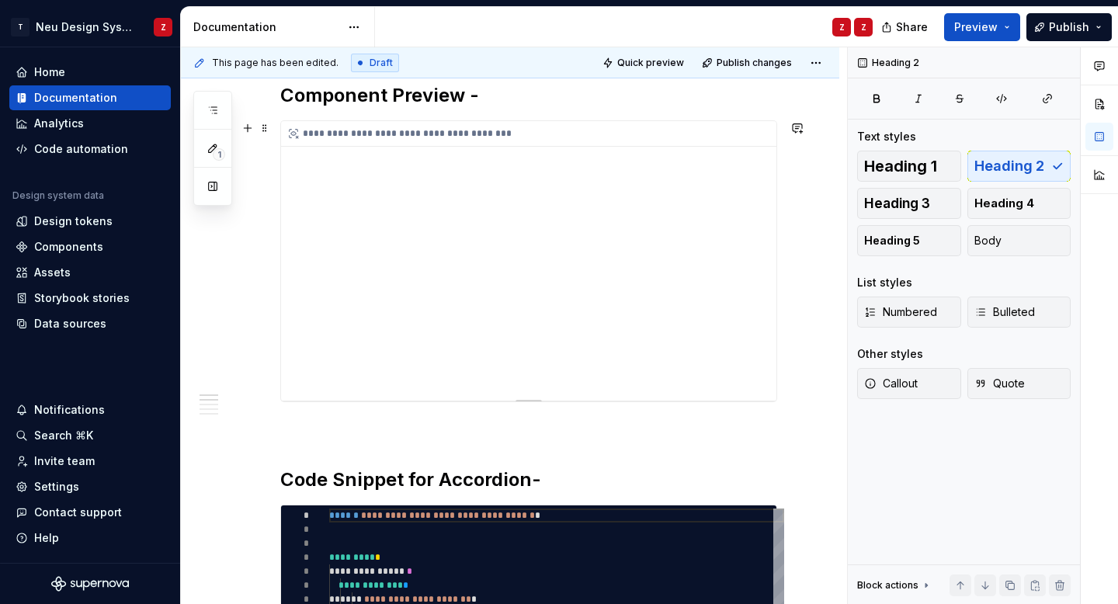
scroll to position [249, 0]
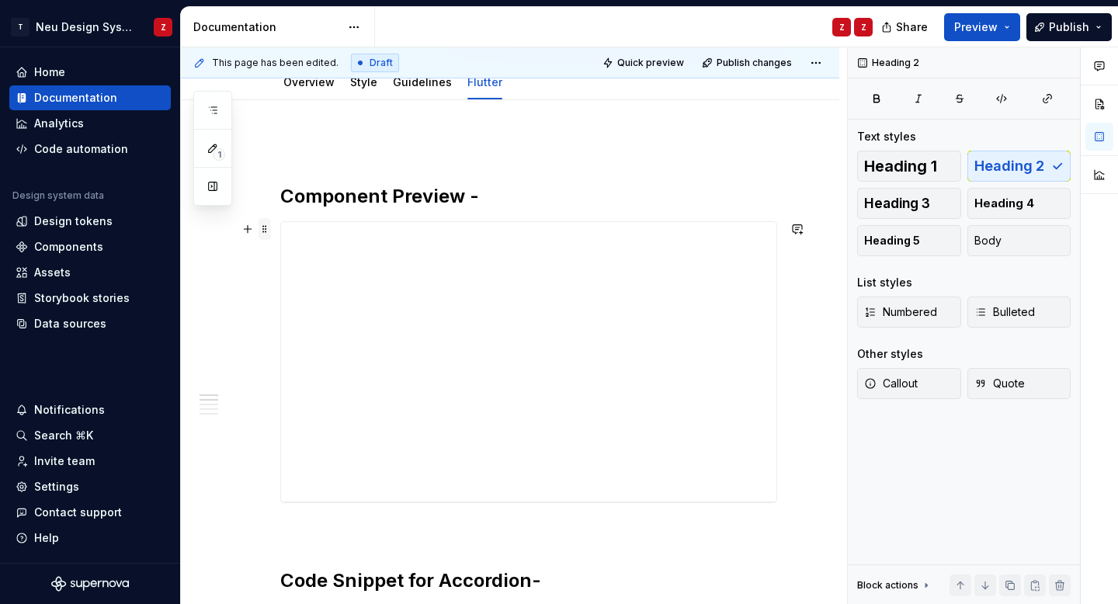
click at [270, 231] on span at bounding box center [264, 229] width 12 height 22
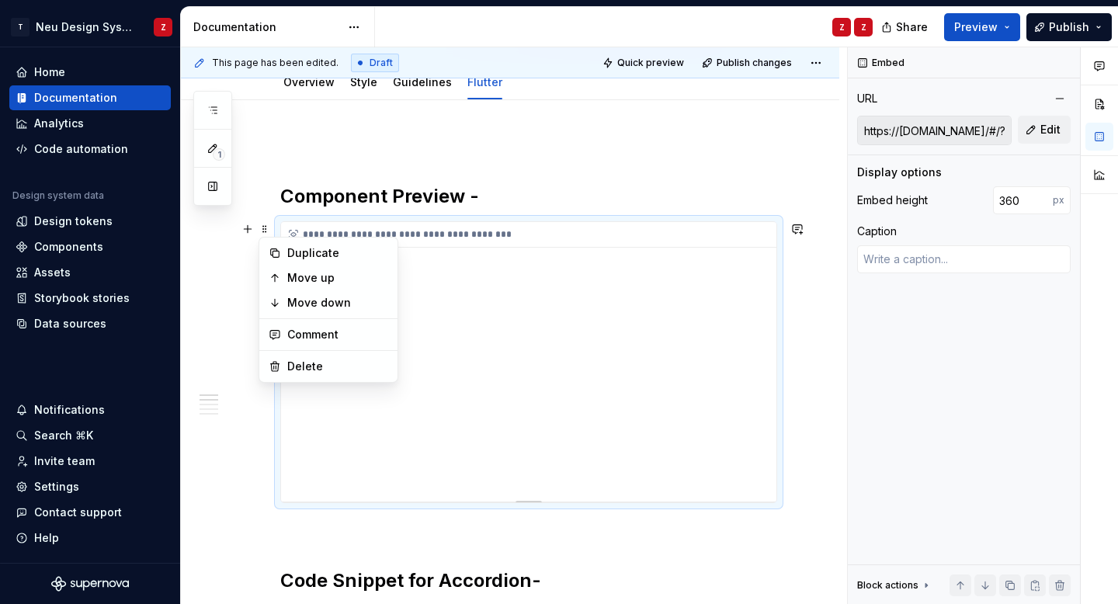
click at [418, 227] on div "**********" at bounding box center [532, 235] width 503 height 26
click at [416, 240] on div "**********" at bounding box center [532, 235] width 503 height 26
click at [389, 391] on div "**********" at bounding box center [528, 361] width 495 height 279
click at [382, 421] on div "**********" at bounding box center [528, 361] width 495 height 279
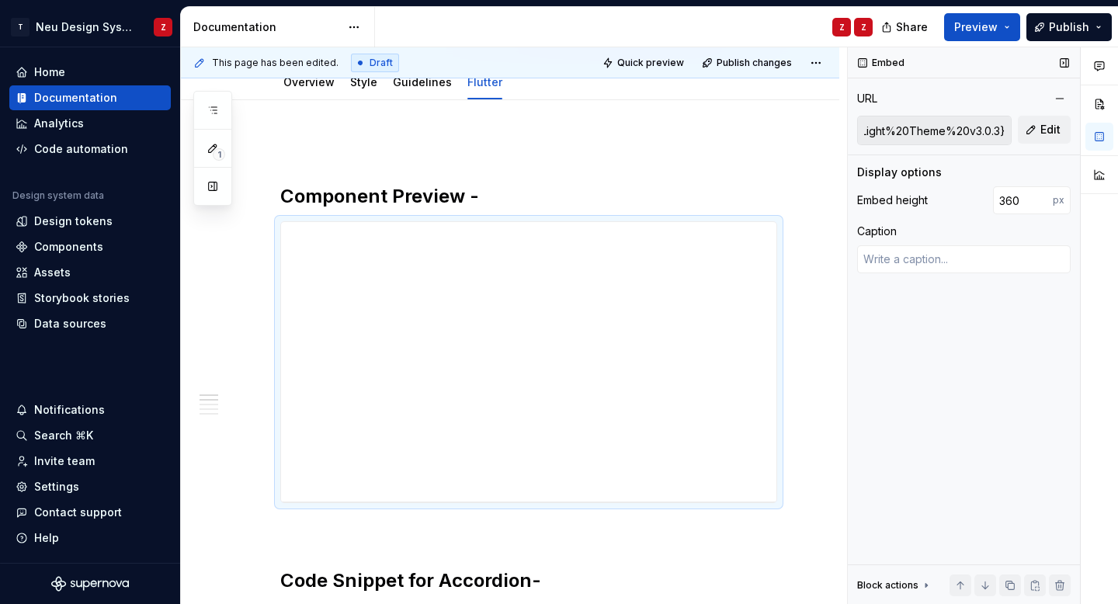
scroll to position [0, 528]
click at [931, 132] on input "https://design-system.tatadigital.com/#/?path=accordion/accordion&device={name:…" at bounding box center [934, 130] width 153 height 28
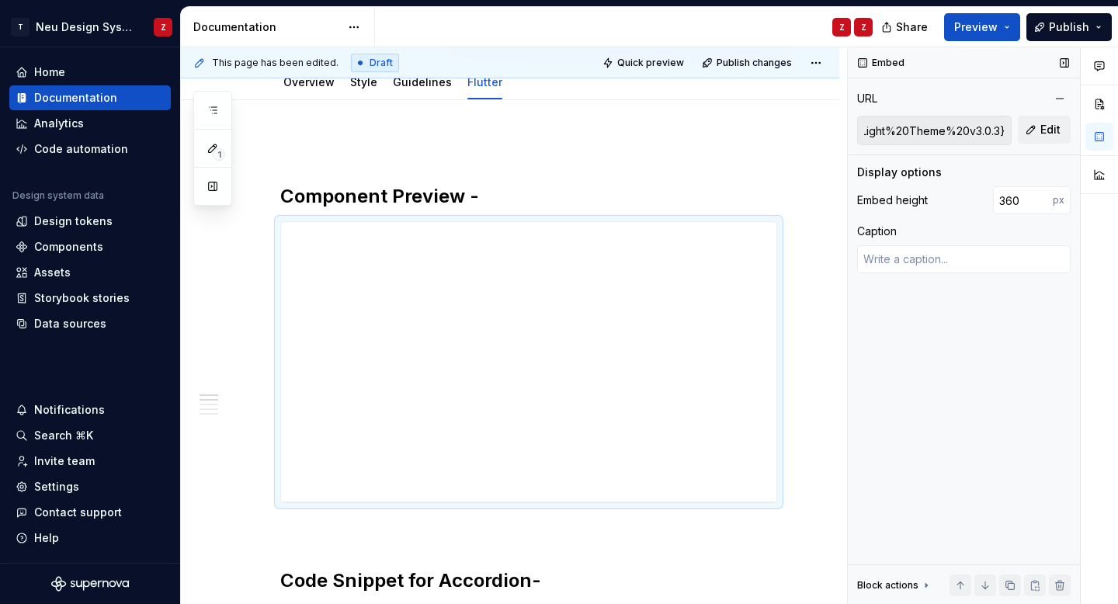
click at [931, 132] on input "https://design-system.tatadigital.com/#/?path=accordion/accordion&device={name:…" at bounding box center [934, 130] width 153 height 28
click at [1051, 133] on span "Edit" at bounding box center [1050, 130] width 20 height 16
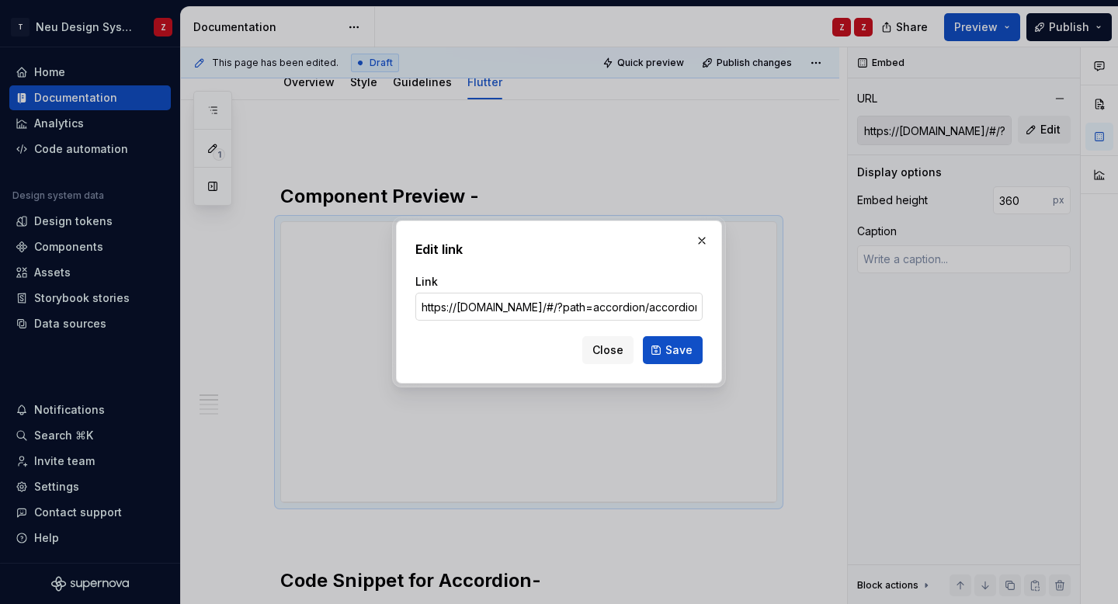
click at [548, 310] on input "https://design-system.tatadigital.com/#/?path=accordion/accordion&device={name:…" at bounding box center [558, 307] width 287 height 28
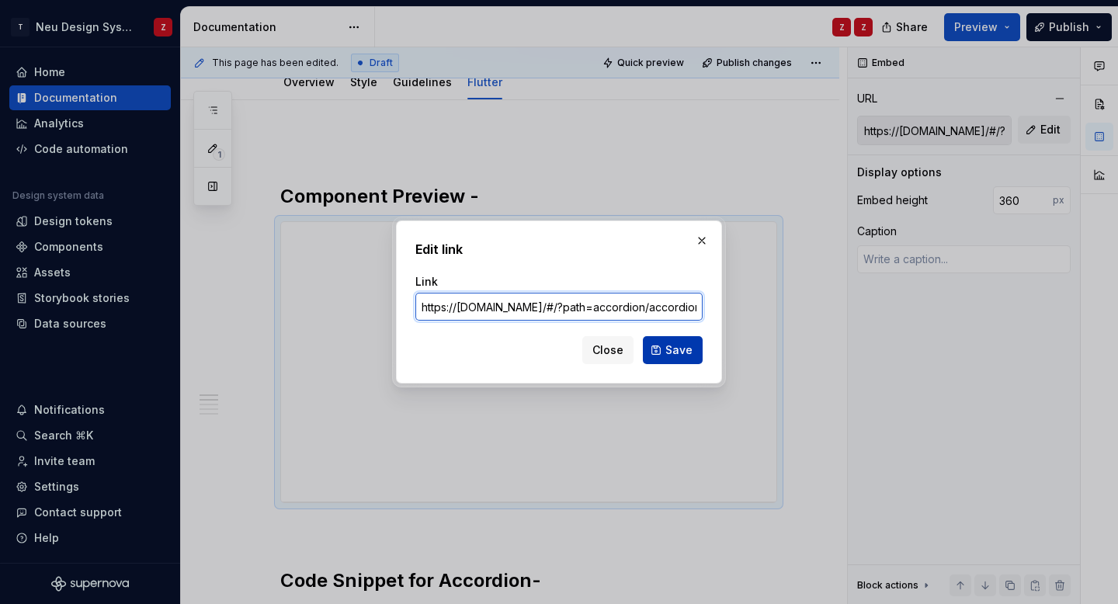
type textarea "*"
click at [626, 307] on input "https://design-system.tatadigital.com/#/?path=accordion/accordion&device={name:…" at bounding box center [558, 307] width 287 height 28
type input "https://design-system.tatadigital.com/#/?path=atom/accordion&device={name:None}…"
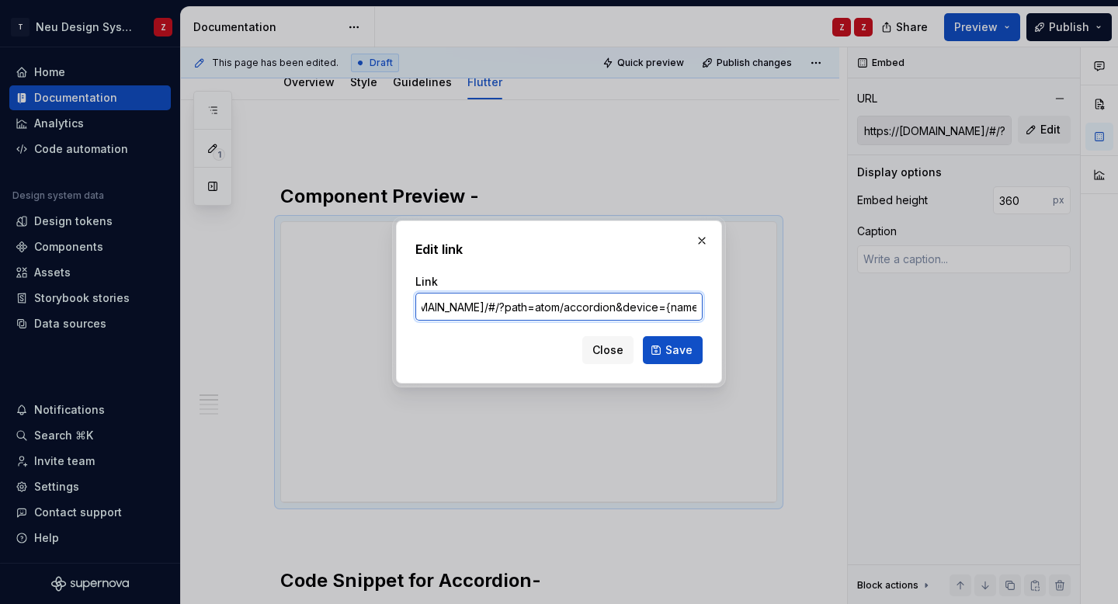
scroll to position [0, 0]
type textarea "*"
drag, startPoint x: 599, startPoint y: 305, endPoint x: 705, endPoint y: 310, distance: 105.7
click at [705, 310] on div "Edit link Link https://design-system.tatadigital.com/#/?path=atom/accordion&dev…" at bounding box center [559, 301] width 326 height 163
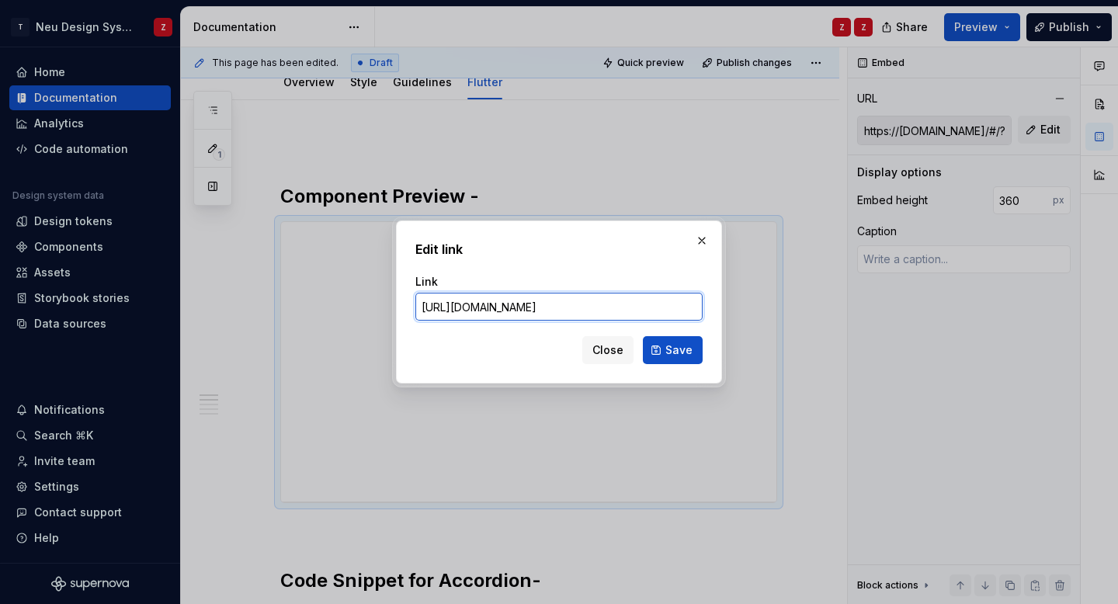
scroll to position [0, 103]
type input "https://design-system.tatadigital.com/#/?path=atom/accordion/accordion"
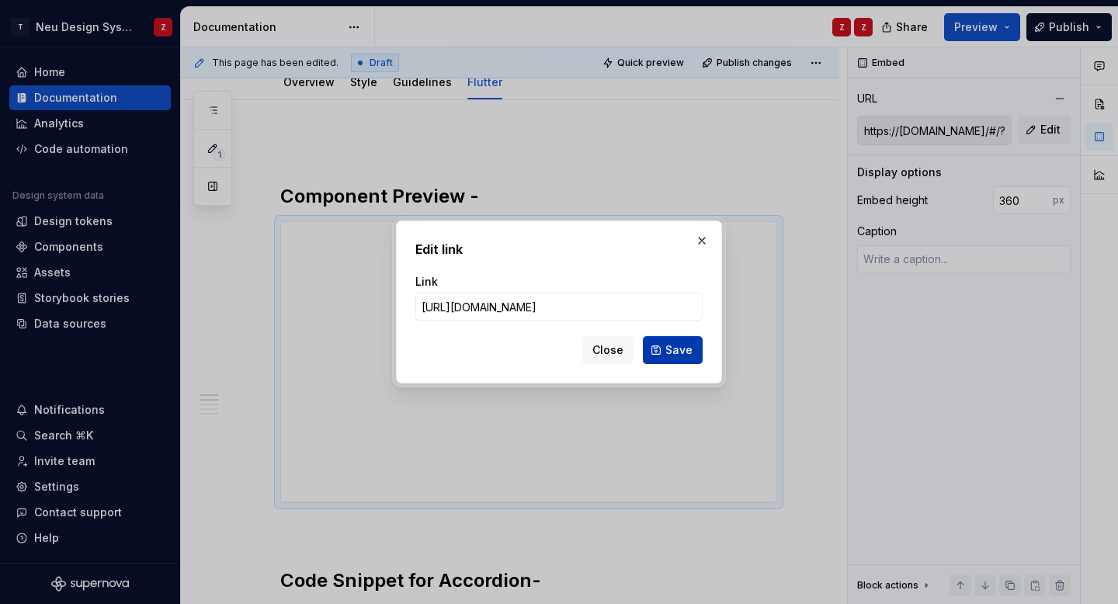
click at [679, 351] on span "Save" at bounding box center [678, 350] width 27 height 16
type textarea "*"
type input "https://design-system.tatadigital.com/#/?path=atom/accordion/accordion"
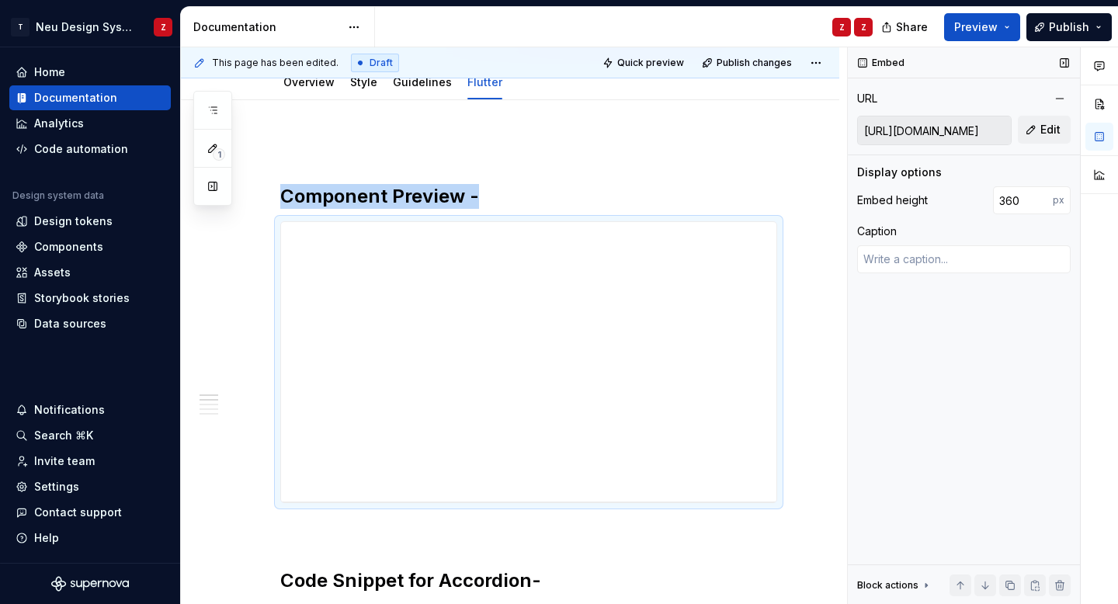
click at [921, 126] on input "https://design-system.tatadigital.com/#/?path=atom/accordion/accordion" at bounding box center [934, 130] width 153 height 28
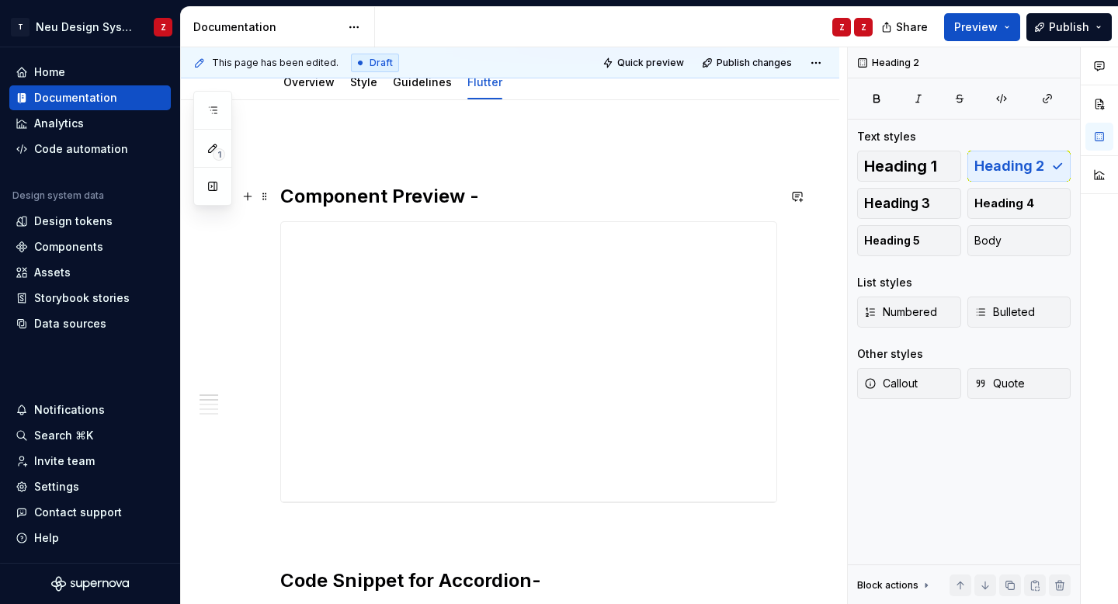
click at [706, 208] on h2 "Component Preview -" at bounding box center [528, 196] width 497 height 25
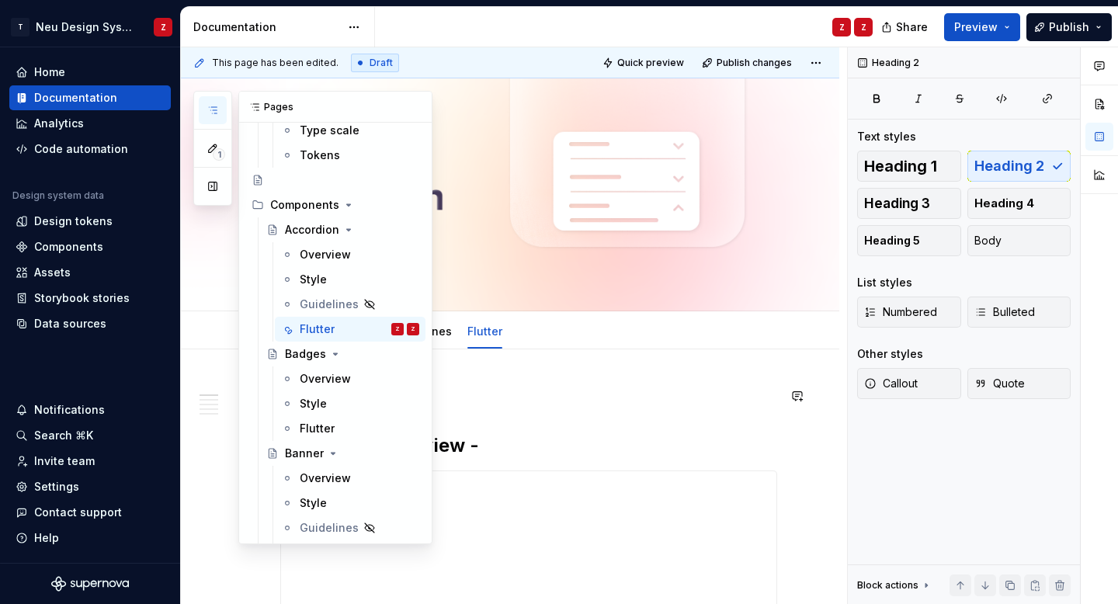
scroll to position [438, 0]
click at [320, 421] on div "Flutter" at bounding box center [317, 427] width 35 height 16
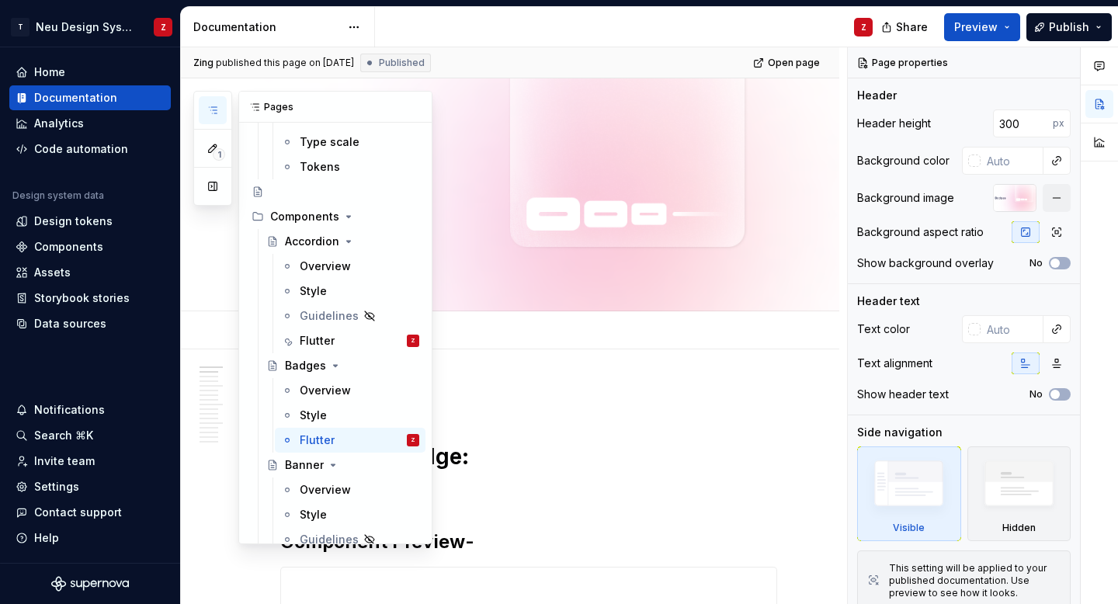
scroll to position [434, 0]
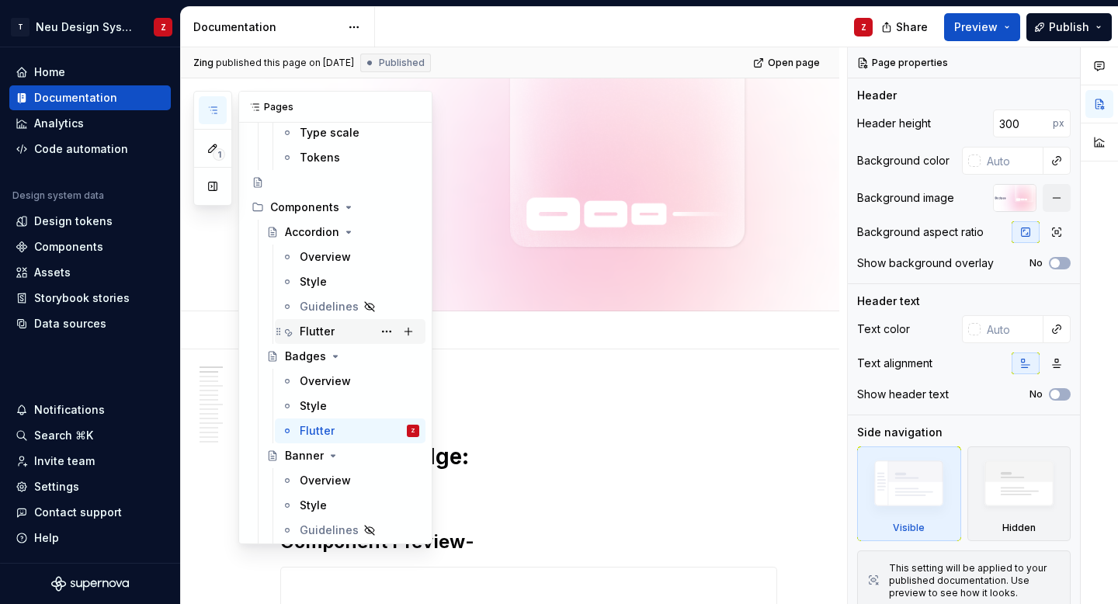
click at [317, 333] on div "Flutter" at bounding box center [317, 332] width 35 height 16
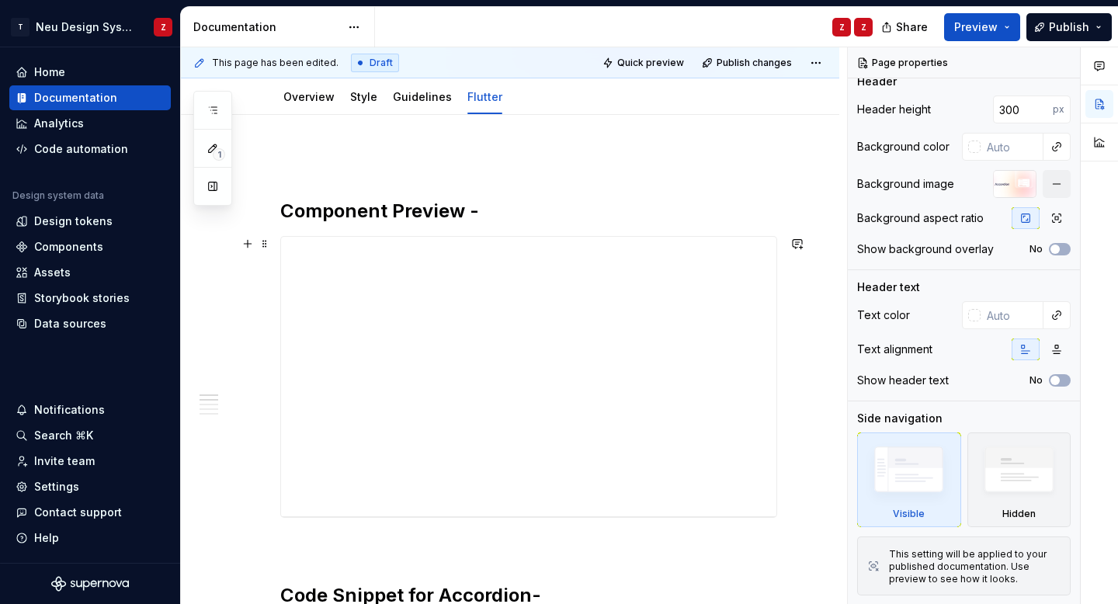
scroll to position [240, 0]
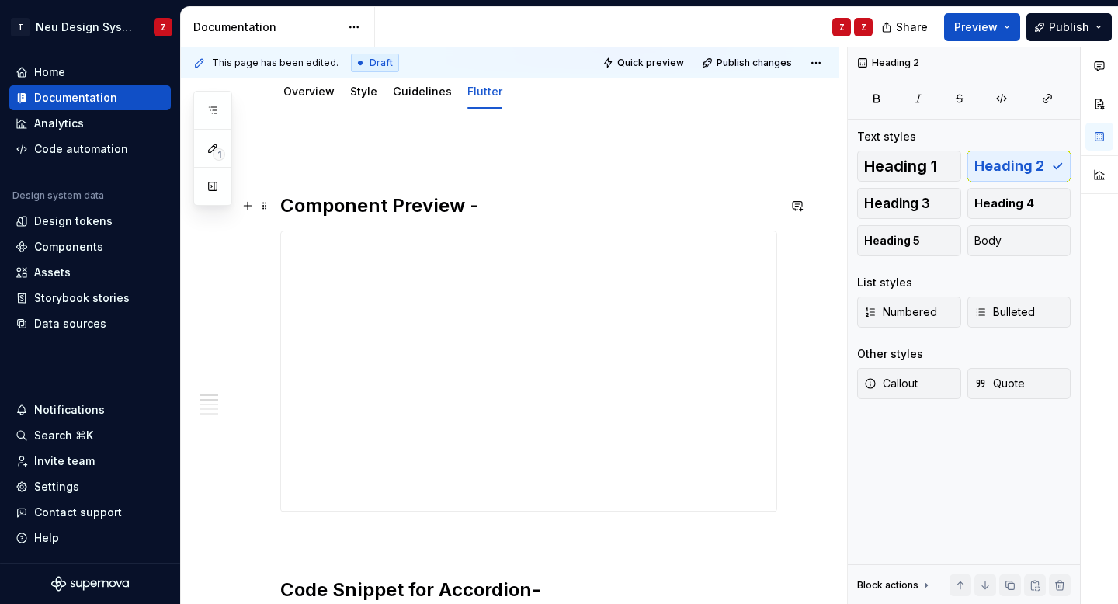
click at [637, 206] on h2 "Component Preview -" at bounding box center [528, 205] width 497 height 25
click at [629, 268] on div "**********" at bounding box center [528, 370] width 495 height 279
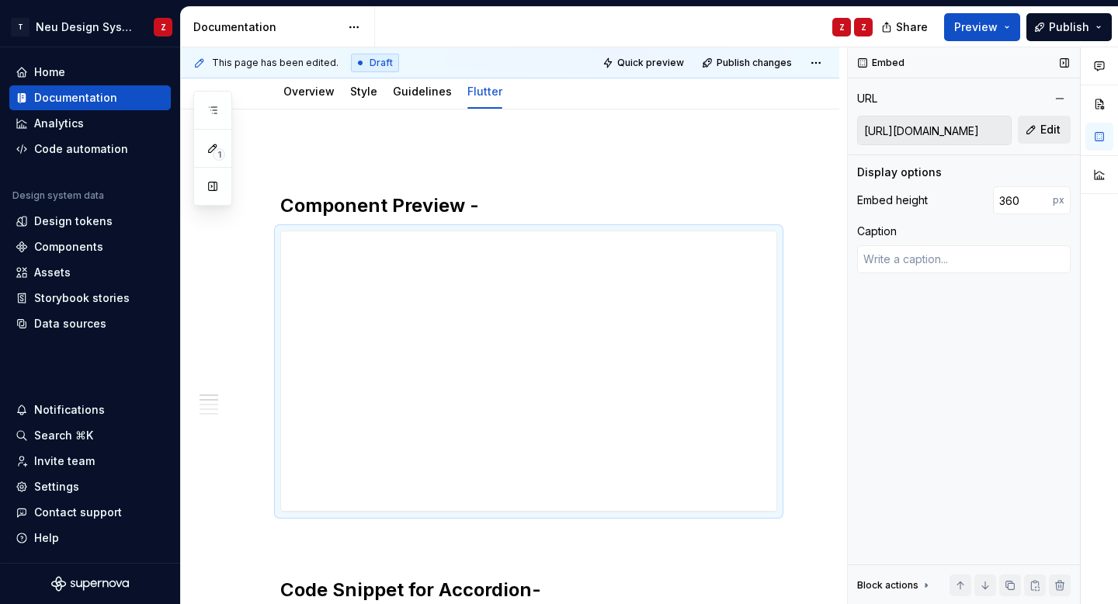
click at [1044, 135] on span "Edit" at bounding box center [1050, 130] width 20 height 16
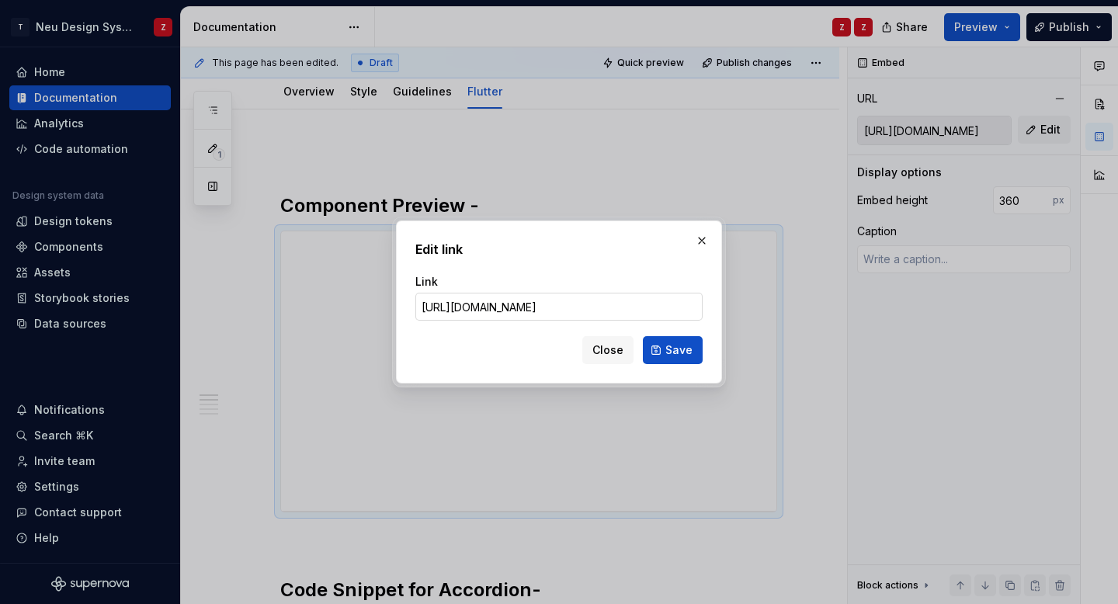
click at [595, 303] on input "https://design-system.tatadigital.com/#/?path=atom/accordion/accordion" at bounding box center [558, 307] width 287 height 28
click at [622, 307] on input "https://design-system.tatadigital.com/#/?path=atom/accordion/accordion" at bounding box center [558, 307] width 287 height 28
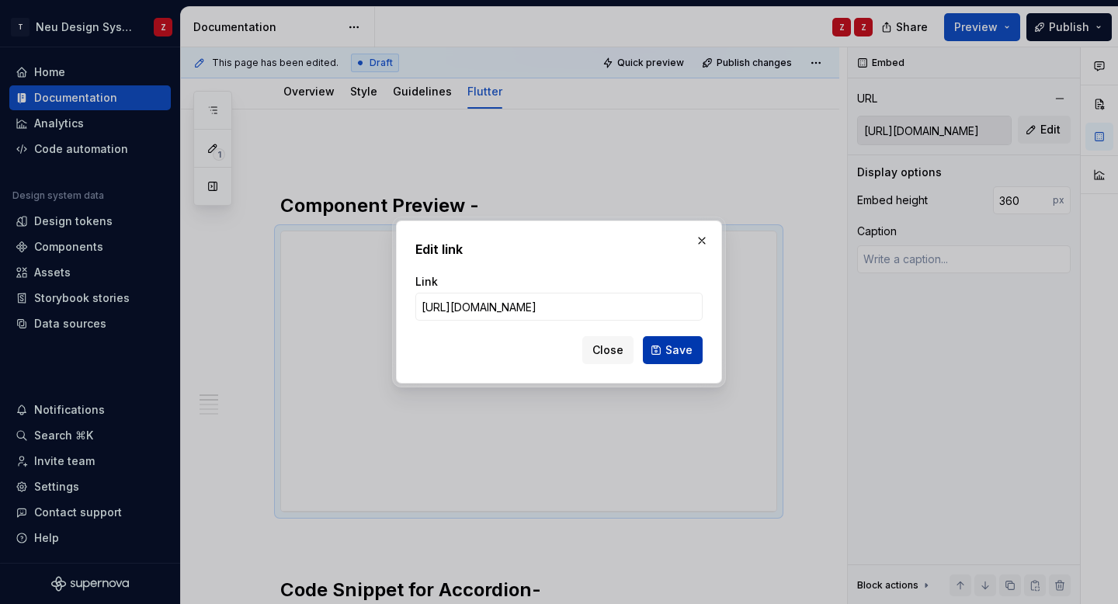
click at [674, 359] on button "Save" at bounding box center [673, 350] width 60 height 28
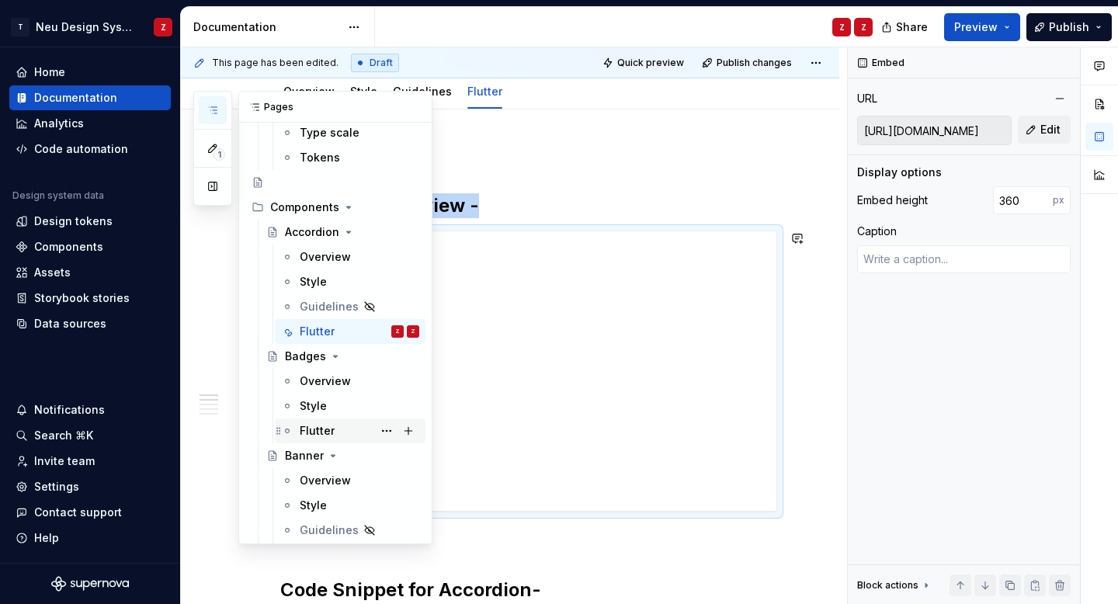
click at [303, 430] on div "Flutter" at bounding box center [317, 431] width 35 height 16
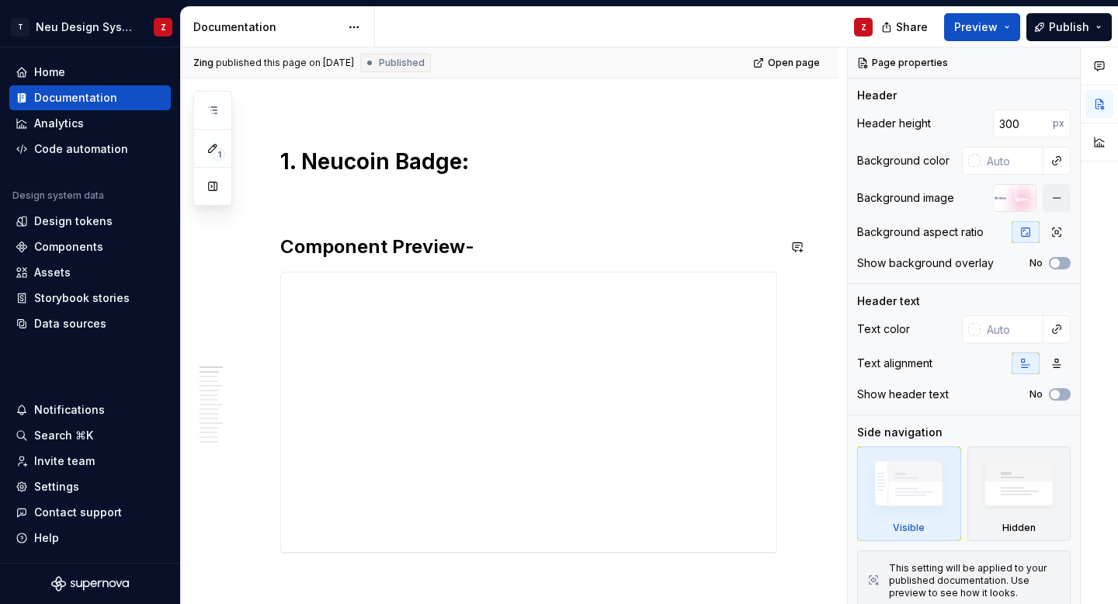
scroll to position [305, 0]
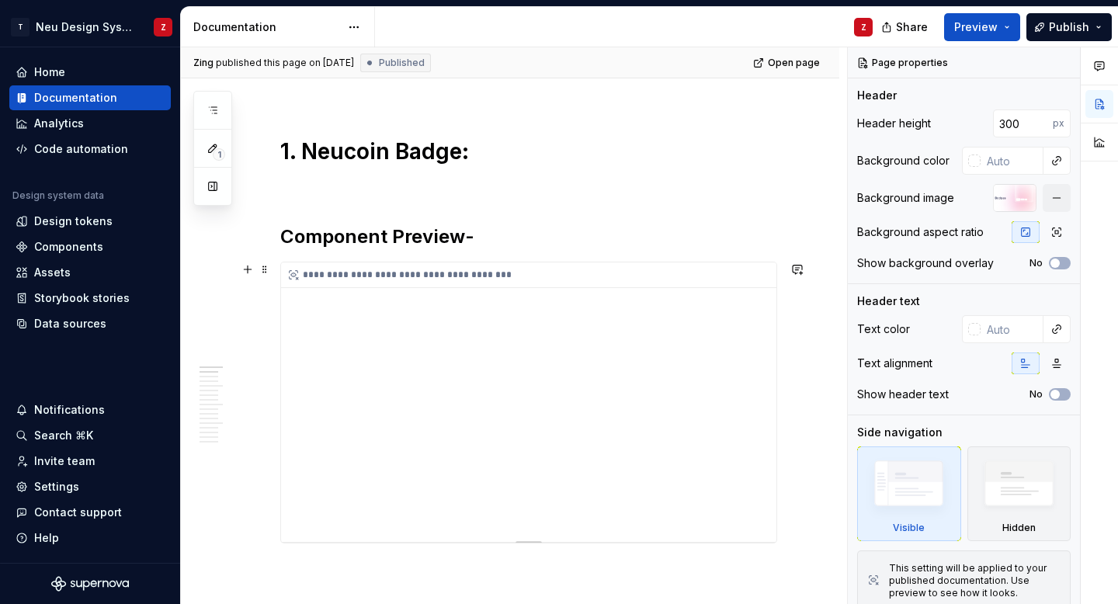
click at [532, 296] on div "**********" at bounding box center [528, 401] width 495 height 279
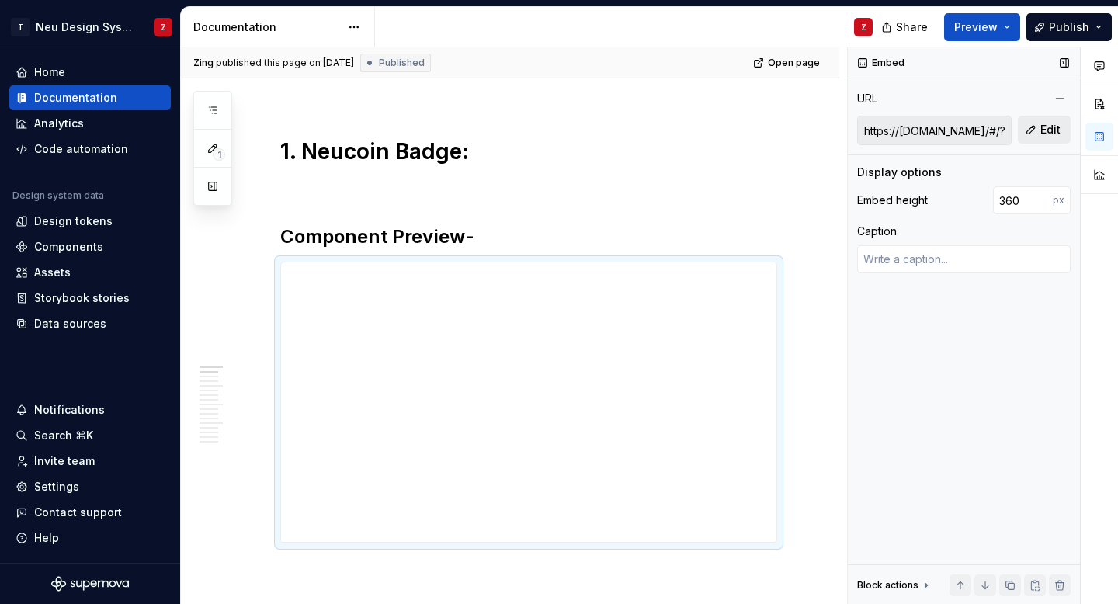
click at [1056, 135] on span "Edit" at bounding box center [1050, 130] width 20 height 16
type textarea "*"
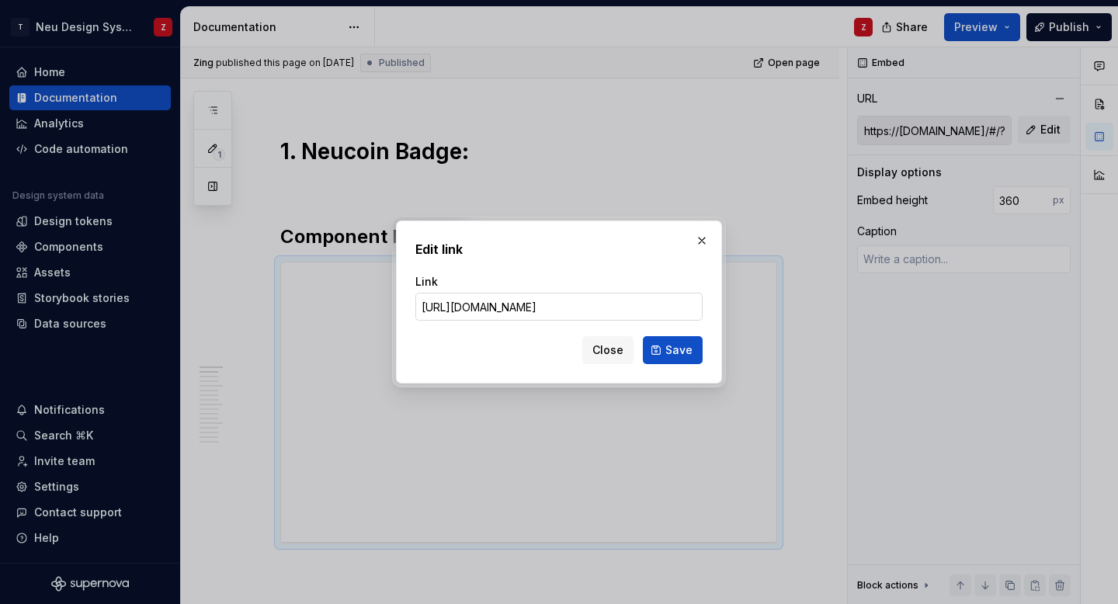
scroll to position [0, 103]
click at [614, 305] on input "https://design-system.tatadigital.com/#/?path=atom/accordion/accordion" at bounding box center [558, 307] width 287 height 28
click at [683, 310] on input "https://design-system.tatadigital.com/#/?path=atom/badge/accordion" at bounding box center [558, 307] width 287 height 28
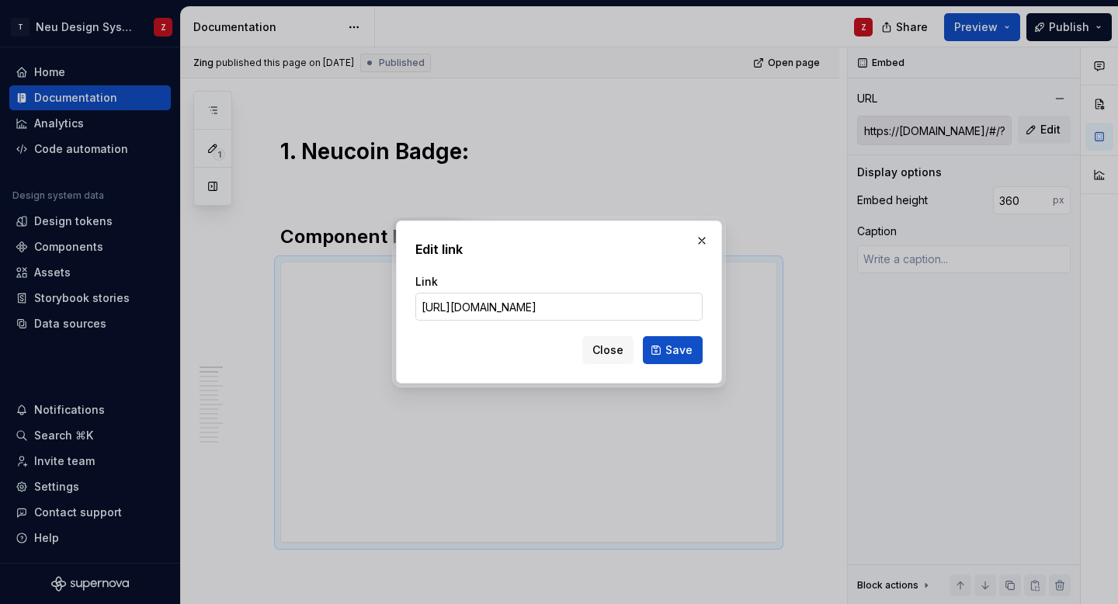
click at [683, 310] on input "https://design-system.tatadigital.com/#/?path=atom/badge/accordion" at bounding box center [558, 307] width 287 height 28
type input "https://design-system.tatadigital.com/#/?path=atom/badge/badge"
click at [534, 348] on div "Close Save" at bounding box center [558, 347] width 287 height 34
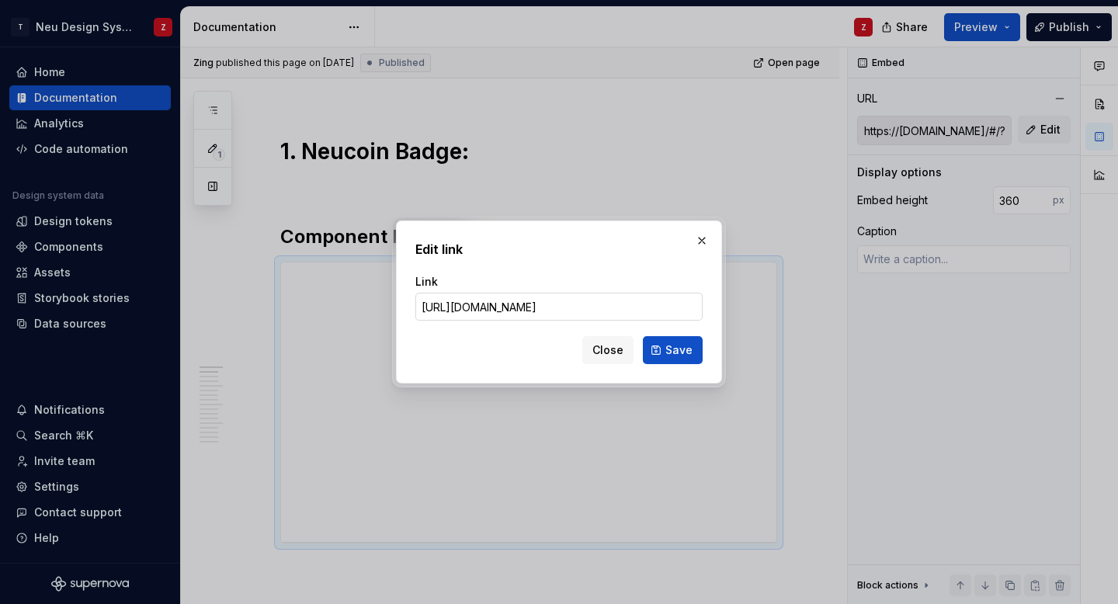
click at [624, 301] on input "https://design-system.tatadigital.com/#/?path=atom/badge/badge" at bounding box center [558, 307] width 287 height 28
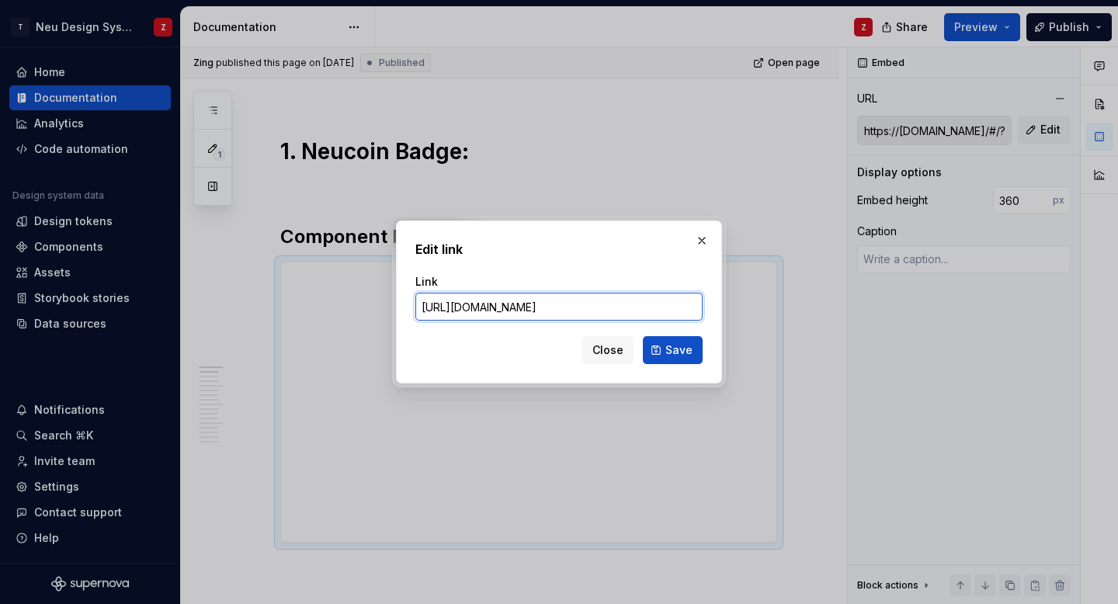
type textarea "*"
click at [659, 306] on input "https://design-system.tatadigital.com/#/?path=atom/badge/badge" at bounding box center [558, 307] width 287 height 28
type input "https://design-system.tatadigital.com/#/?path=atom/badges/badge"
type textarea "*"
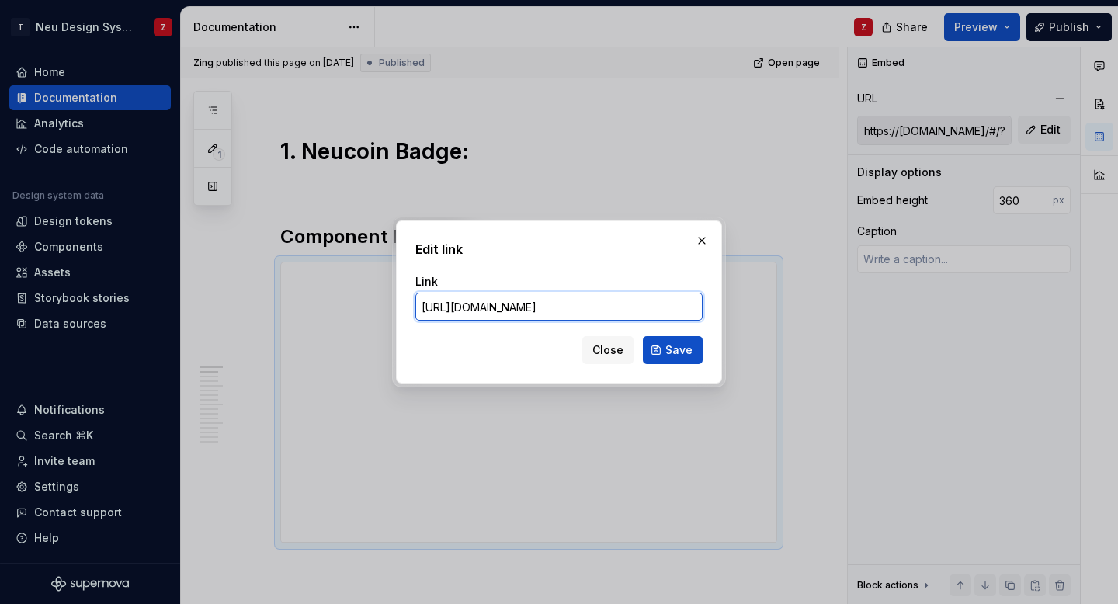
click at [681, 310] on input "https://design-system.tatadigital.com/#/?path=atom/badges/badge" at bounding box center [558, 307] width 287 height 28
click at [664, 310] on input "https://design-system.tatadigital.com/#/?path=atom/badges/badge" at bounding box center [558, 307] width 287 height 28
type input "https://design-system.tatadigital.com/#/?path=atom/badges/neu-coin-badge"
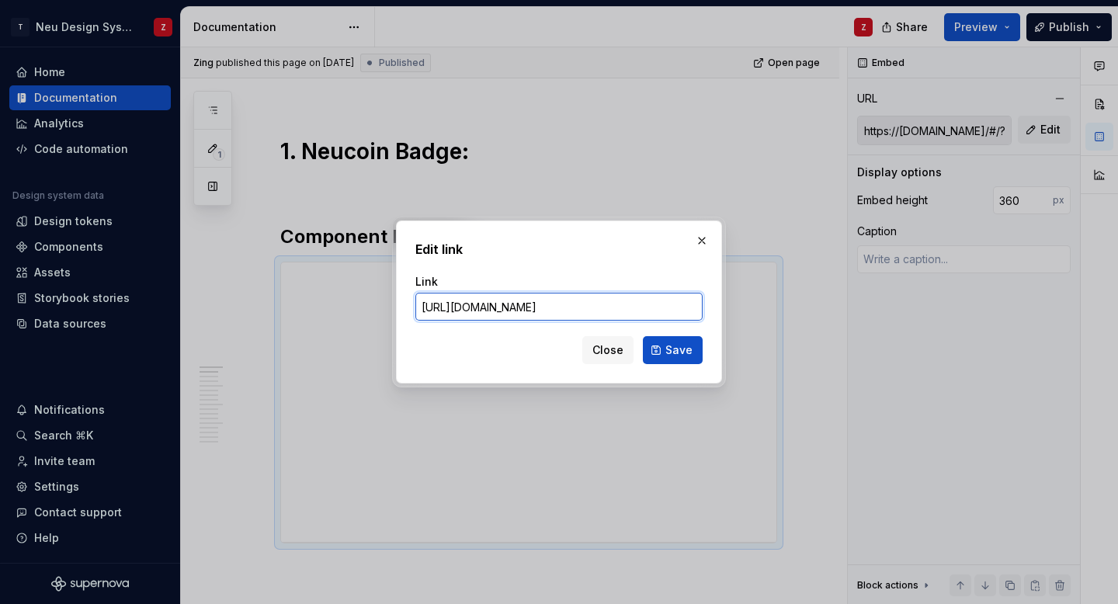
scroll to position [0, 0]
click at [633, 307] on input "https://design-system.tatadigital.com/#/?path=atom/badges/neu-coin-badge" at bounding box center [558, 307] width 287 height 28
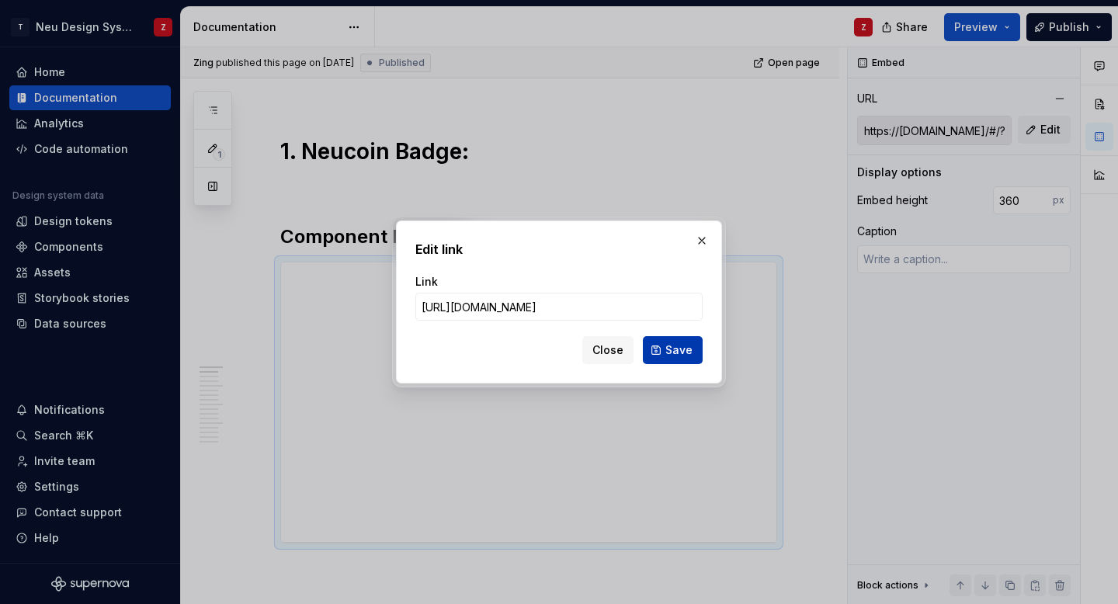
click at [688, 355] on span "Save" at bounding box center [678, 350] width 27 height 16
type textarea "*"
type input "https://design-system.tatadigital.com/#/?path=atom/badges/neu-coin-badge"
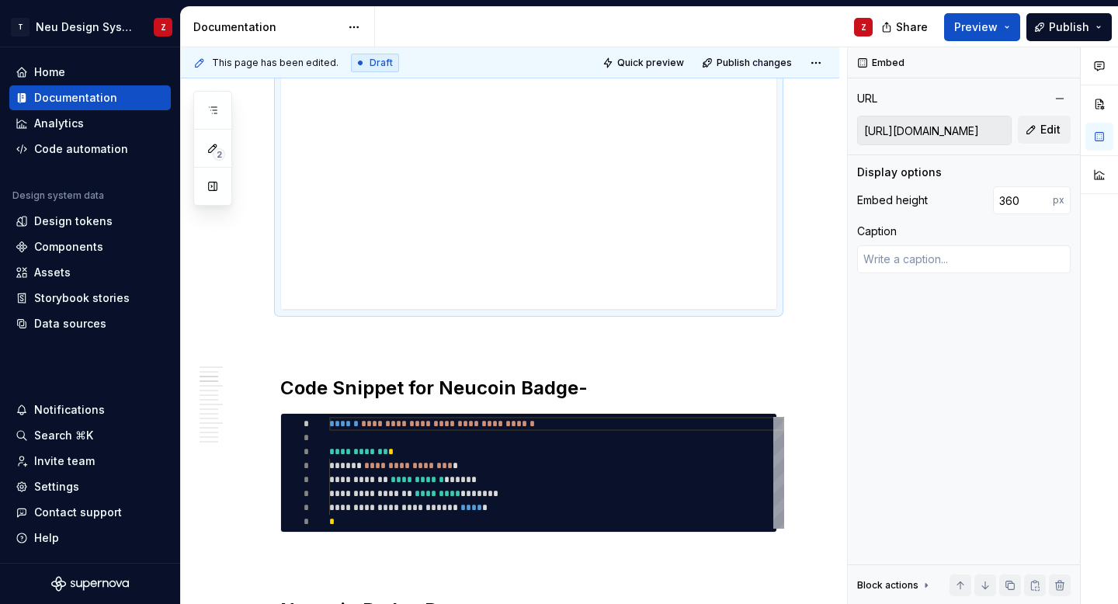
scroll to position [558, 0]
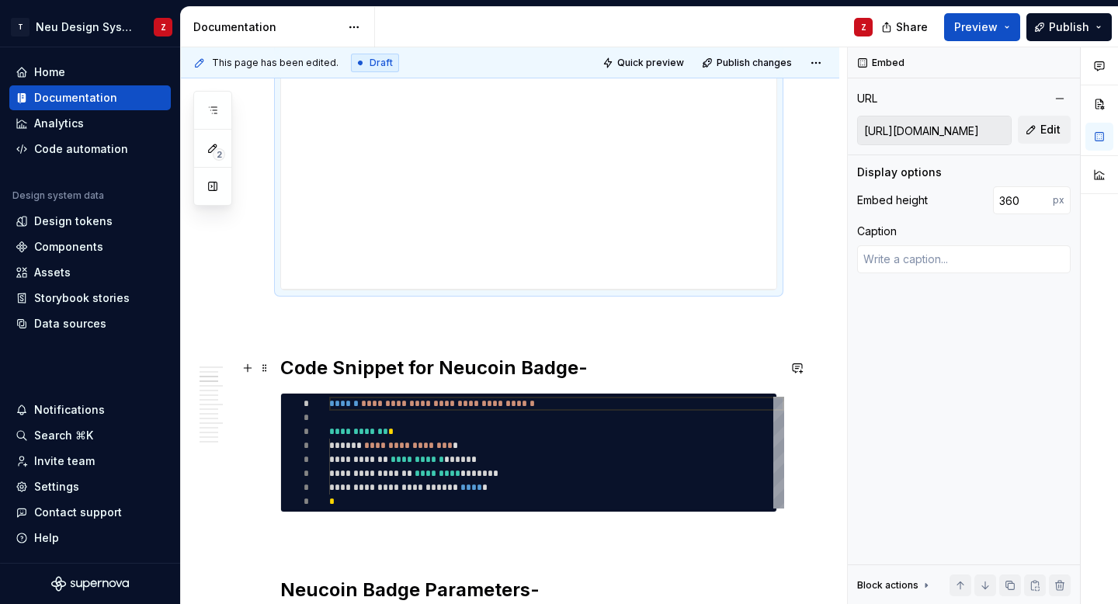
type textarea "*"
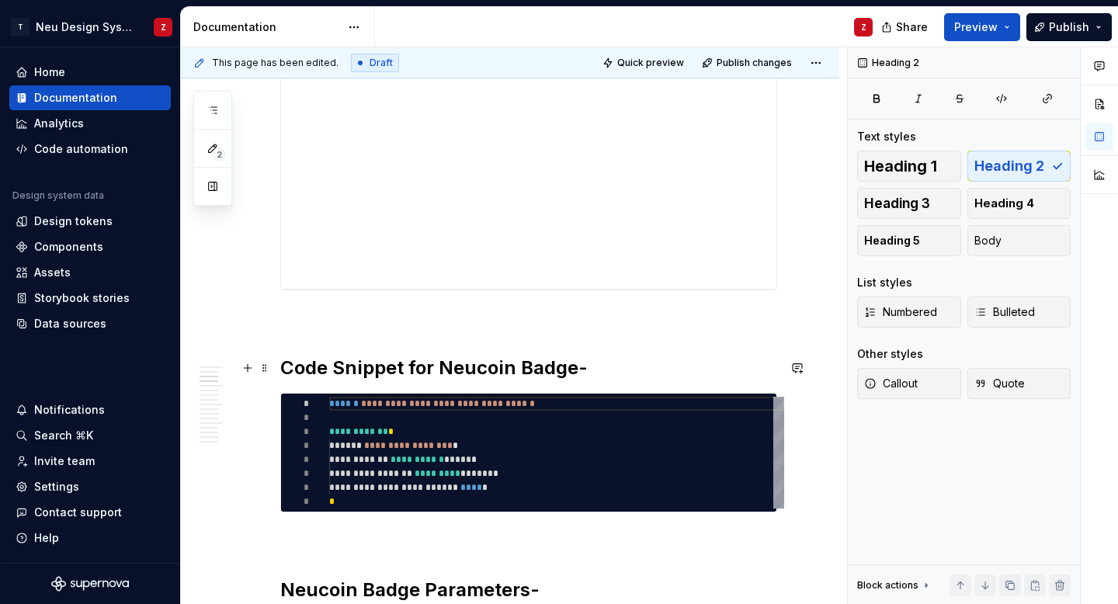
click at [576, 370] on h2 "Code Snippet for Neucoin Badge-" at bounding box center [528, 367] width 497 height 25
click at [633, 368] on h2 "Code Snippet for Neucoin Badge -" at bounding box center [528, 367] width 497 height 25
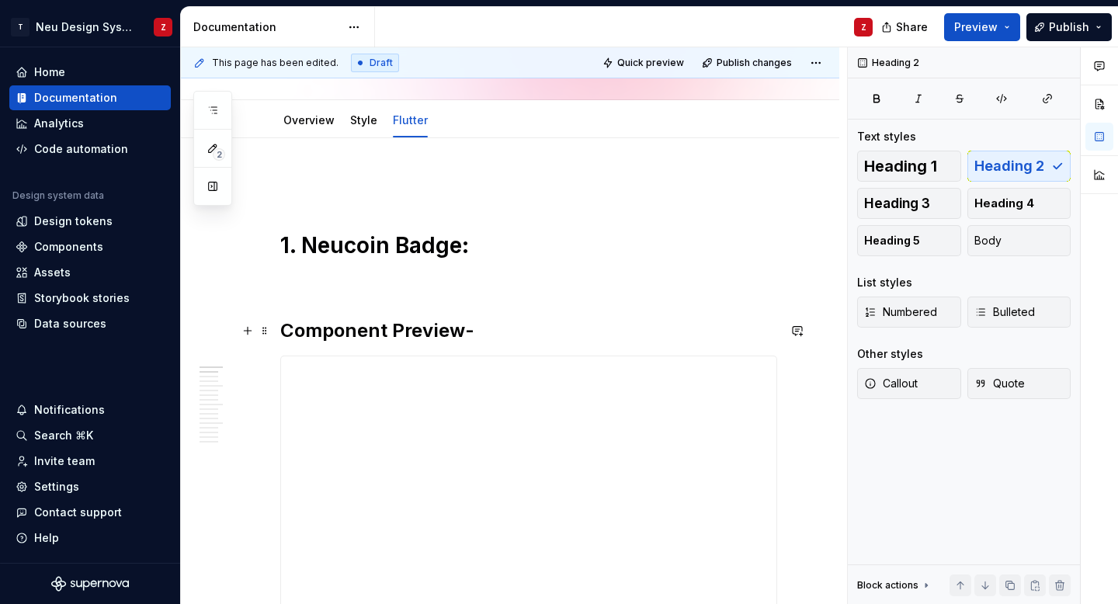
scroll to position [165, 0]
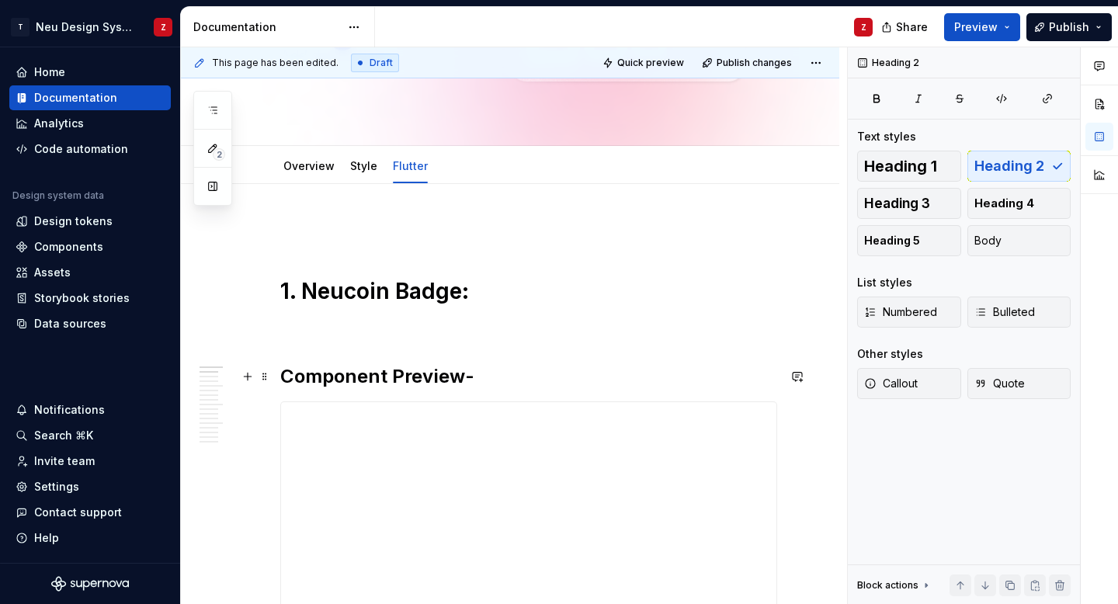
click at [507, 375] on h2 "Component Preview-" at bounding box center [528, 376] width 497 height 25
click at [343, 287] on h1 "1. Neucoin Badge:" at bounding box center [528, 291] width 497 height 28
click at [515, 292] on h1 "1. Neucoin Badge:" at bounding box center [528, 291] width 497 height 28
click at [461, 290] on h1 "1. Neucoin Badge:" at bounding box center [528, 291] width 497 height 28
click at [508, 291] on h1 "1. Neucoin Badge :" at bounding box center [528, 291] width 497 height 28
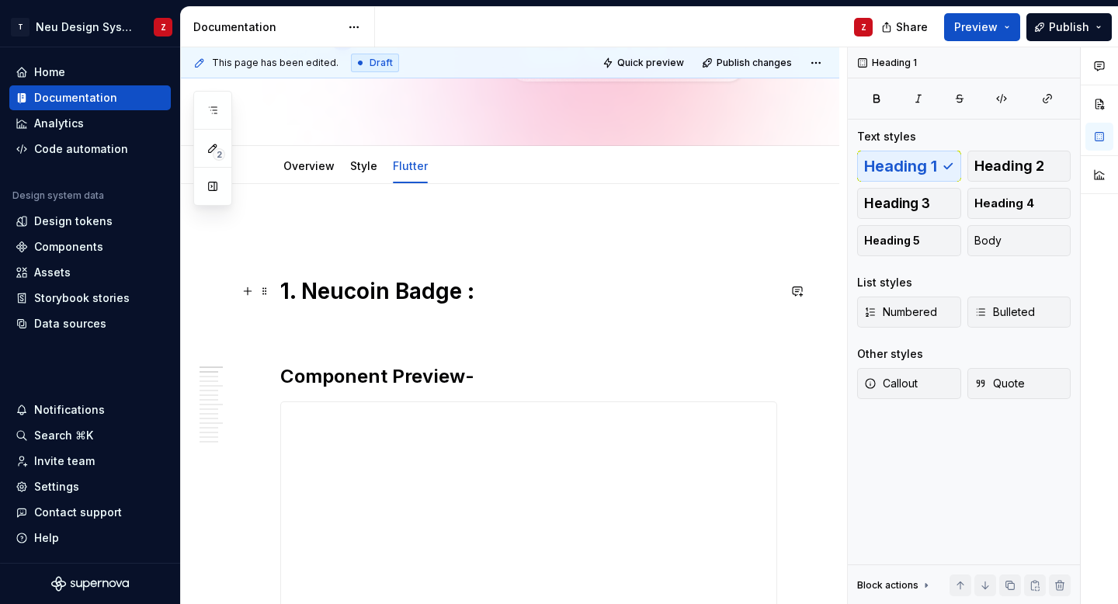
click at [469, 290] on h1 "1. Neucoin Badge :" at bounding box center [528, 291] width 497 height 28
click at [502, 384] on h2 "Component Preview-" at bounding box center [528, 376] width 497 height 25
click at [459, 372] on h2 "Component Preview-" at bounding box center [528, 376] width 497 height 25
click at [510, 383] on h2 "Component Preview -" at bounding box center [528, 376] width 497 height 25
click at [483, 300] on h1 "1. Neucoin Badge:" at bounding box center [528, 291] width 497 height 28
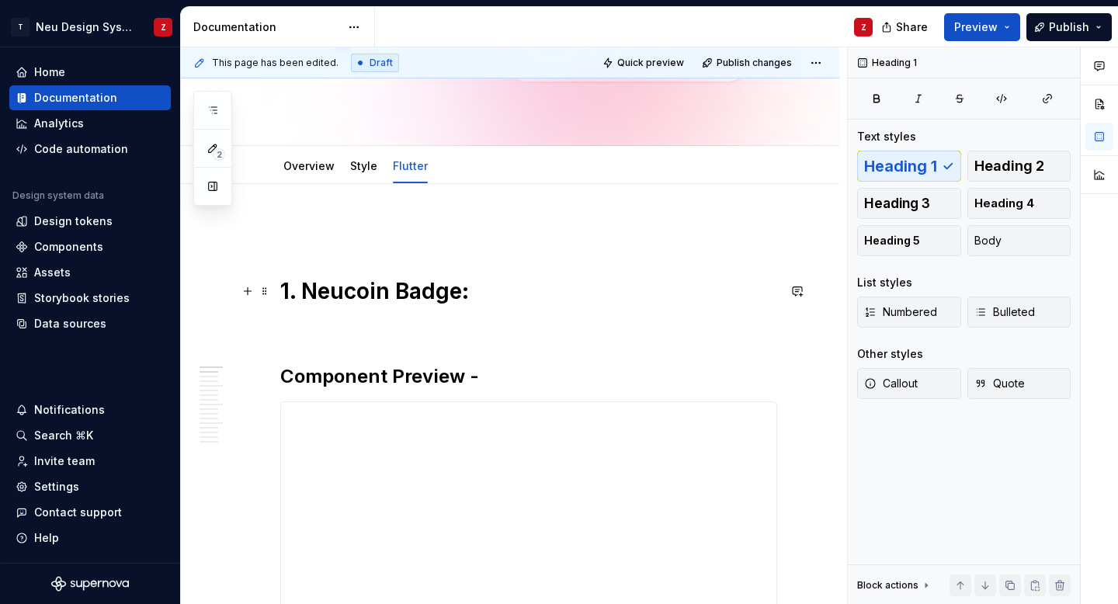
click at [302, 292] on h1 "1. Neucoin Badge:" at bounding box center [528, 291] width 497 height 28
click at [366, 299] on h1 "1. Neucoin Badge:" at bounding box center [528, 291] width 497 height 28
click at [345, 293] on h1 "1. Neucoin Badge:" at bounding box center [528, 291] width 497 height 28
click at [490, 297] on h1 "1. Neucoin Badge:" at bounding box center [528, 291] width 497 height 28
click at [542, 296] on h1 "1. Neucoin Badge :" at bounding box center [528, 291] width 497 height 28
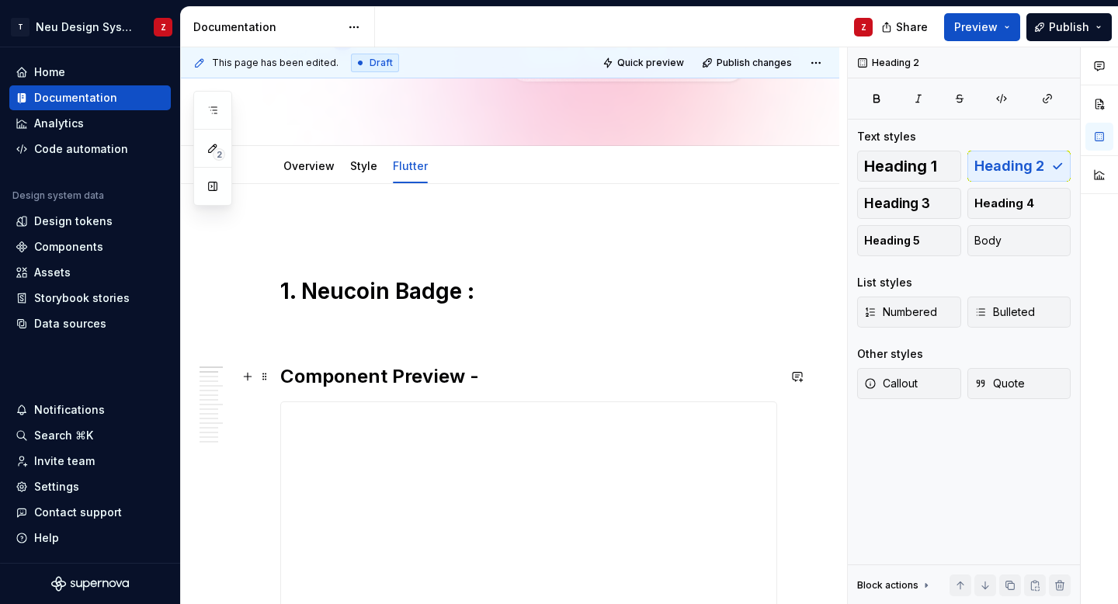
click at [383, 376] on h2 "Component Preview -" at bounding box center [528, 376] width 497 height 25
click at [400, 376] on h2 "Component Preview -" at bounding box center [528, 376] width 497 height 25
click at [488, 380] on h2 "Component Preview -" at bounding box center [528, 376] width 497 height 25
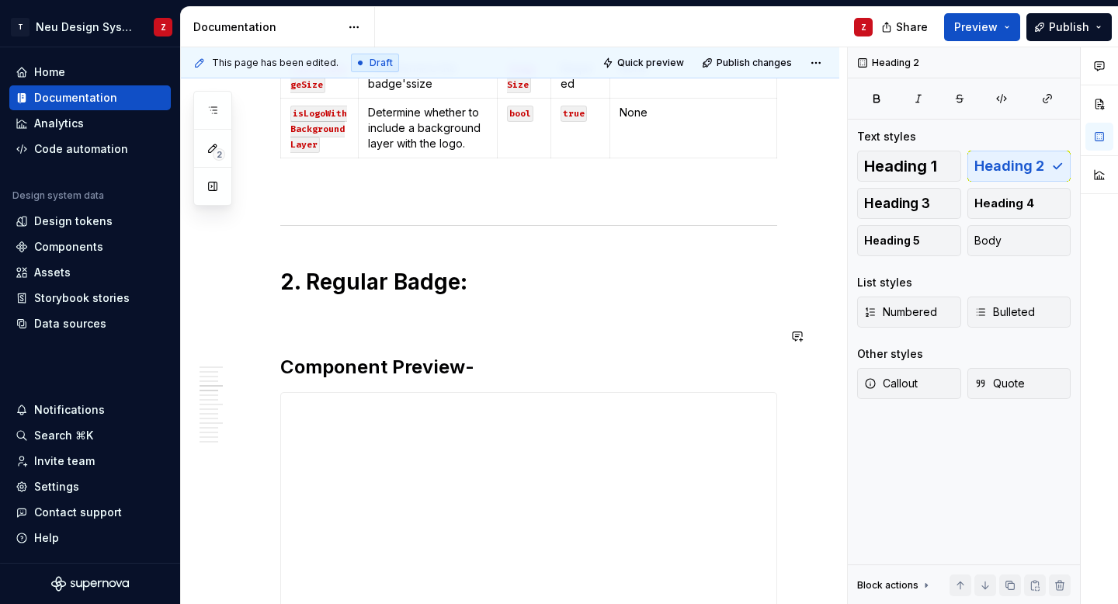
scroll to position [1411, 0]
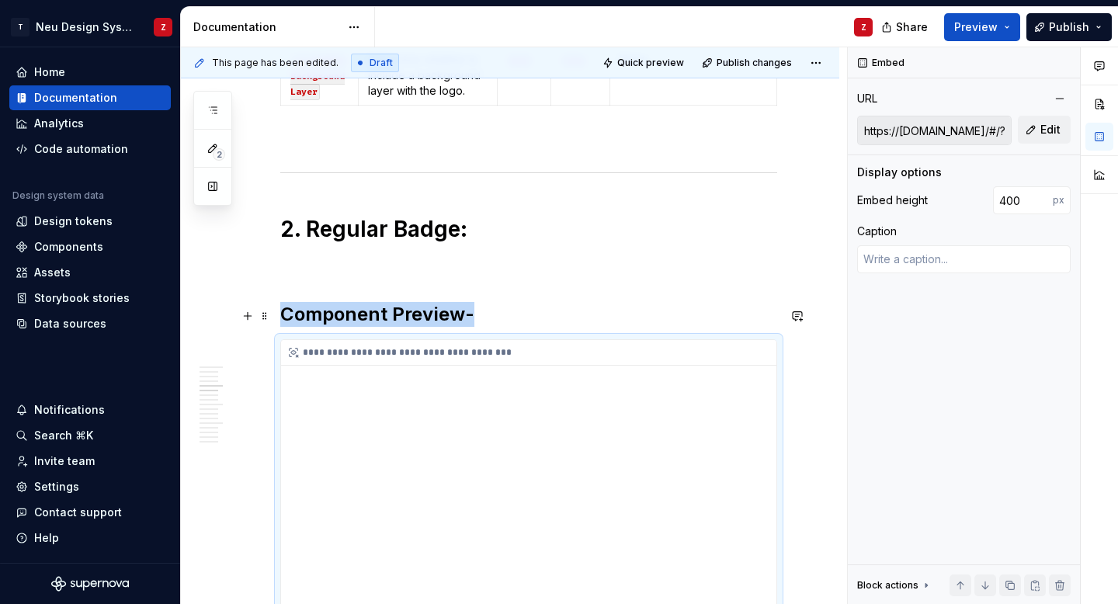
click at [469, 340] on div "**********" at bounding box center [532, 353] width 503 height 26
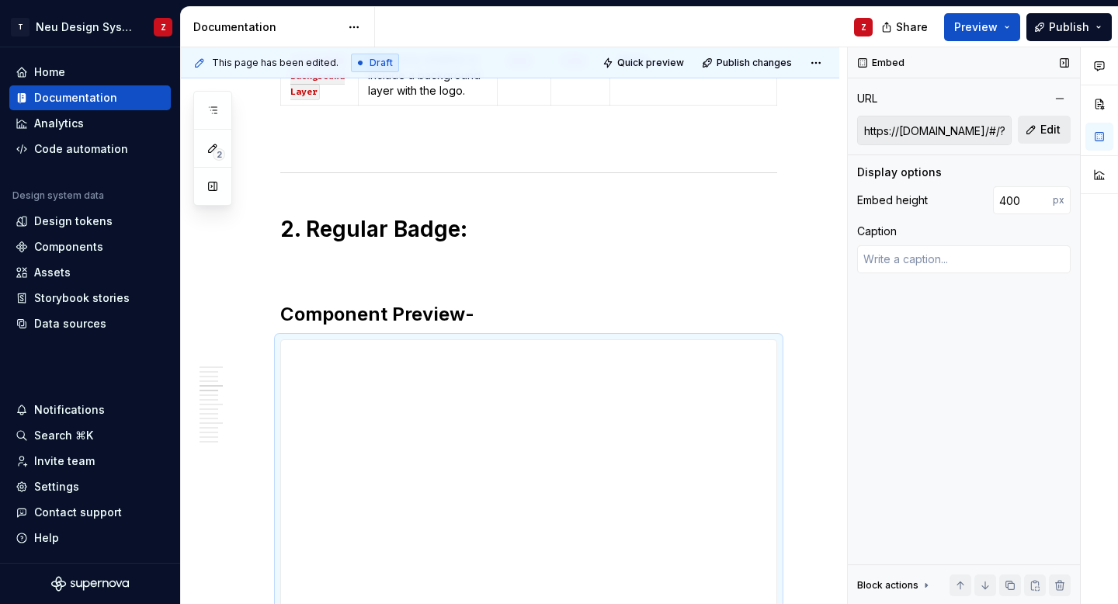
click at [1030, 134] on button "Edit" at bounding box center [1043, 130] width 53 height 28
type textarea "*"
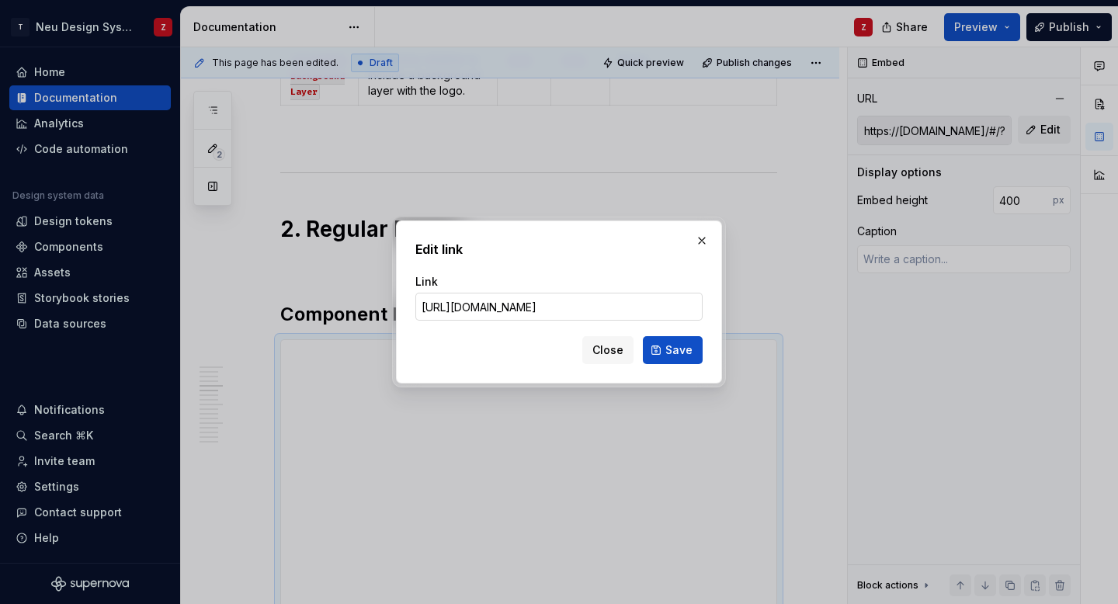
scroll to position [0, 103]
click at [605, 307] on input "https://design-system.tatadigital.com/#/?path=atom/accordion/accordion" at bounding box center [558, 307] width 287 height 28
type input "https://design-system.tatadigital.com/#/?path=atom/accordion/accordion"
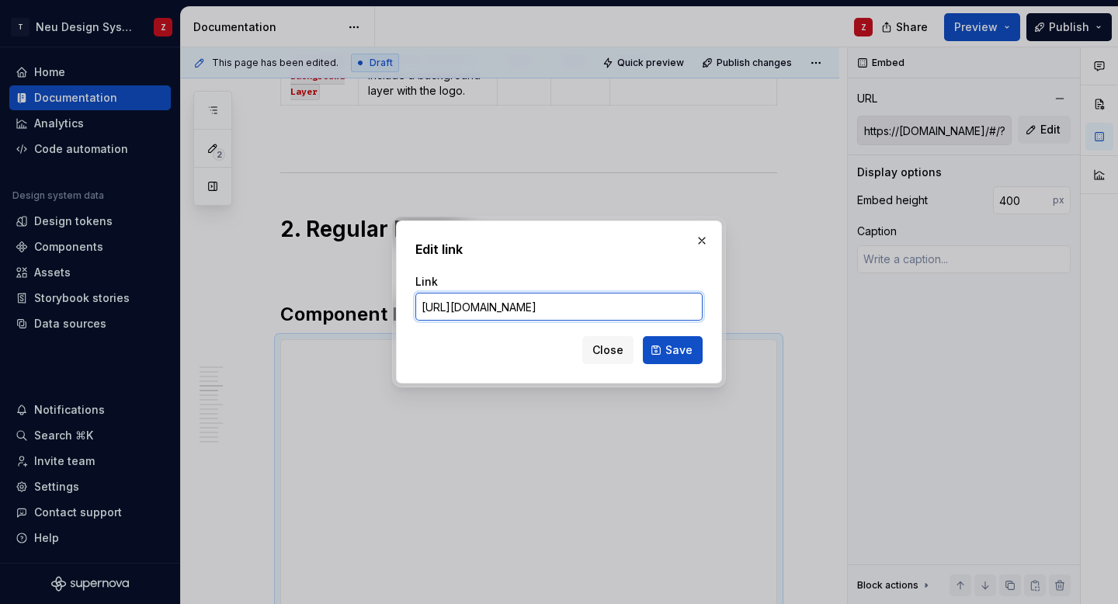
scroll to position [0, 0]
type textarea "*"
type input "https://design-system.tatadigital.com/#/?path=atom/badges/accordion"
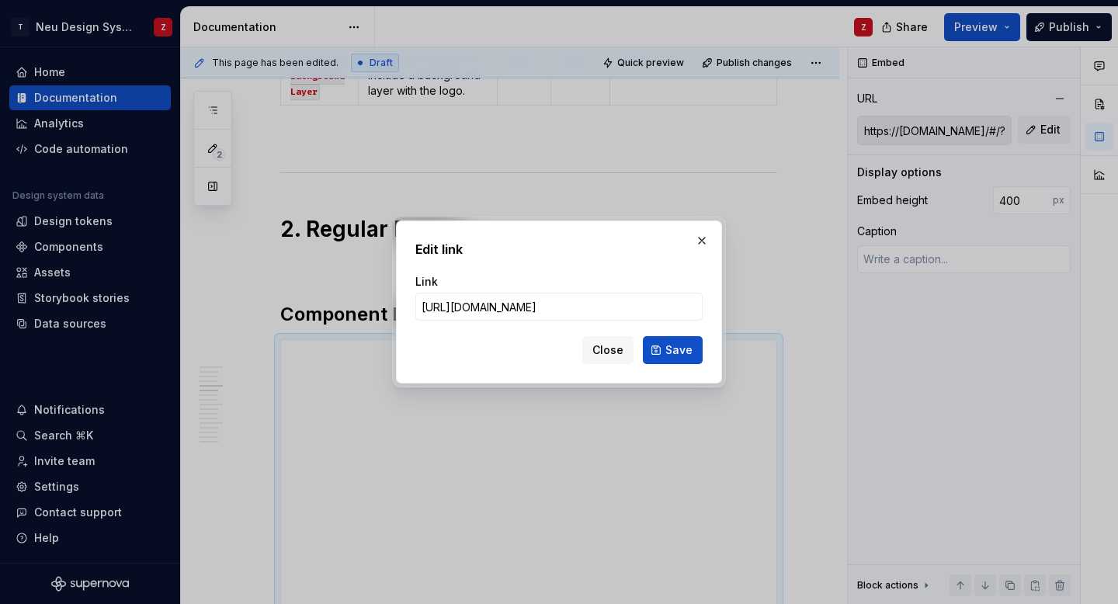
type textarea "*"
